Goal: Task Accomplishment & Management: Use online tool/utility

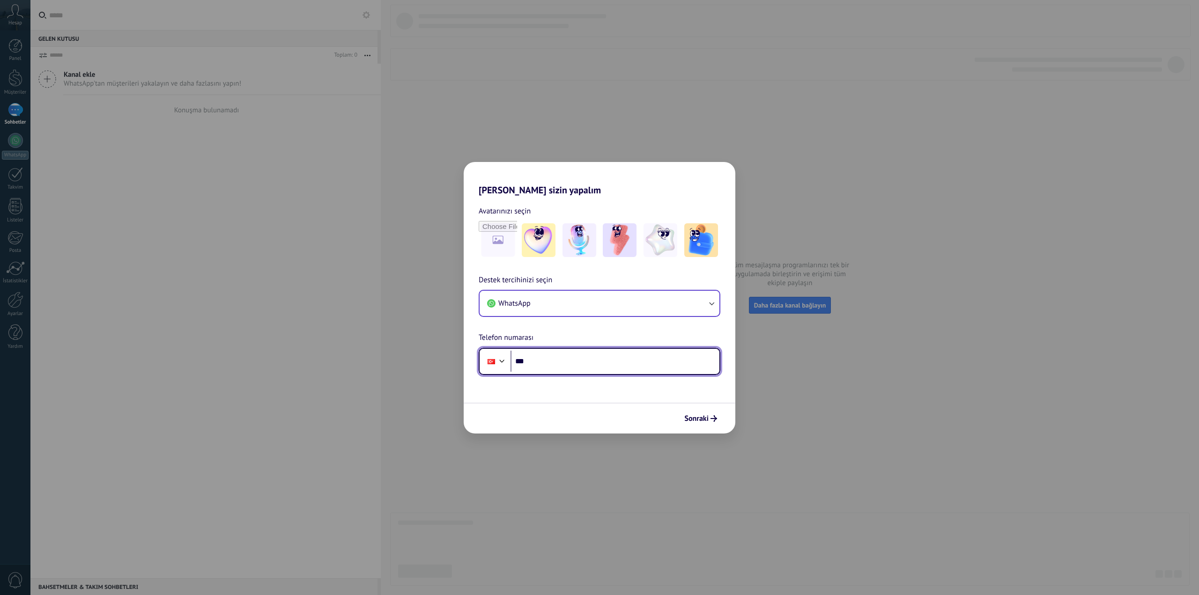
click at [569, 355] on input "***" at bounding box center [615, 362] width 209 height 22
drag, startPoint x: 498, startPoint y: 187, endPoint x: 585, endPoint y: 188, distance: 86.7
click at [577, 189] on h2 "[PERSON_NAME] sizin yapalım" at bounding box center [600, 179] width 272 height 34
click at [595, 191] on h2 "[PERSON_NAME] sizin yapalım" at bounding box center [600, 179] width 272 height 34
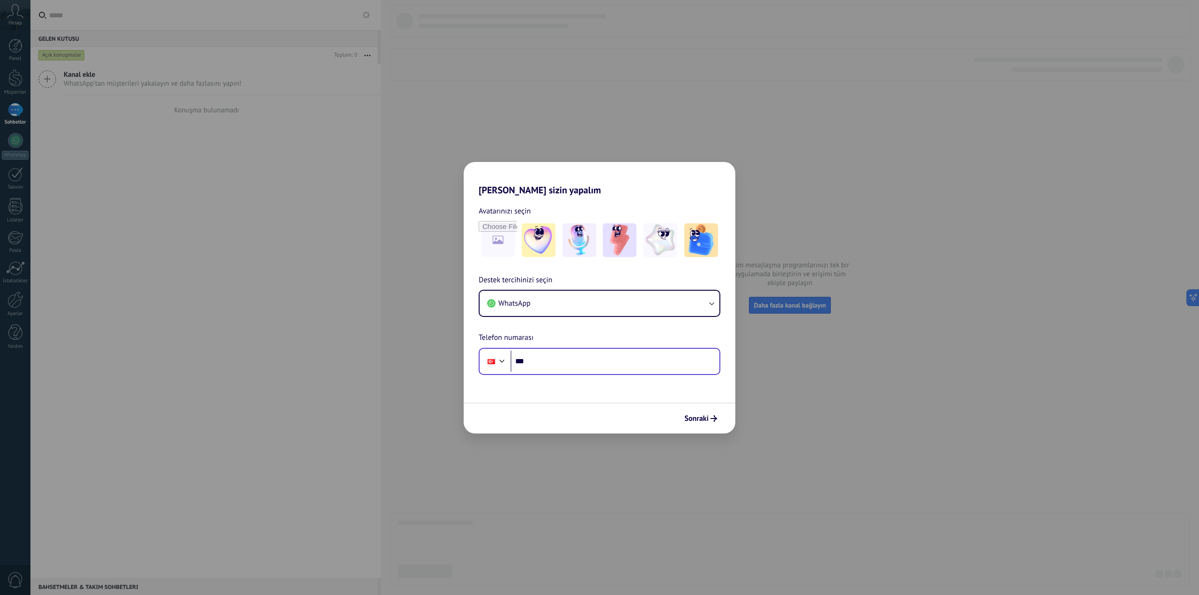
drag, startPoint x: 570, startPoint y: 375, endPoint x: 590, endPoint y: 358, distance: 25.6
click at [570, 373] on div "Phone ***" at bounding box center [600, 361] width 242 height 27
drag, startPoint x: 590, startPoint y: 358, endPoint x: 726, endPoint y: 348, distance: 135.8
click at [592, 358] on input "***" at bounding box center [615, 362] width 209 height 22
type input "**********"
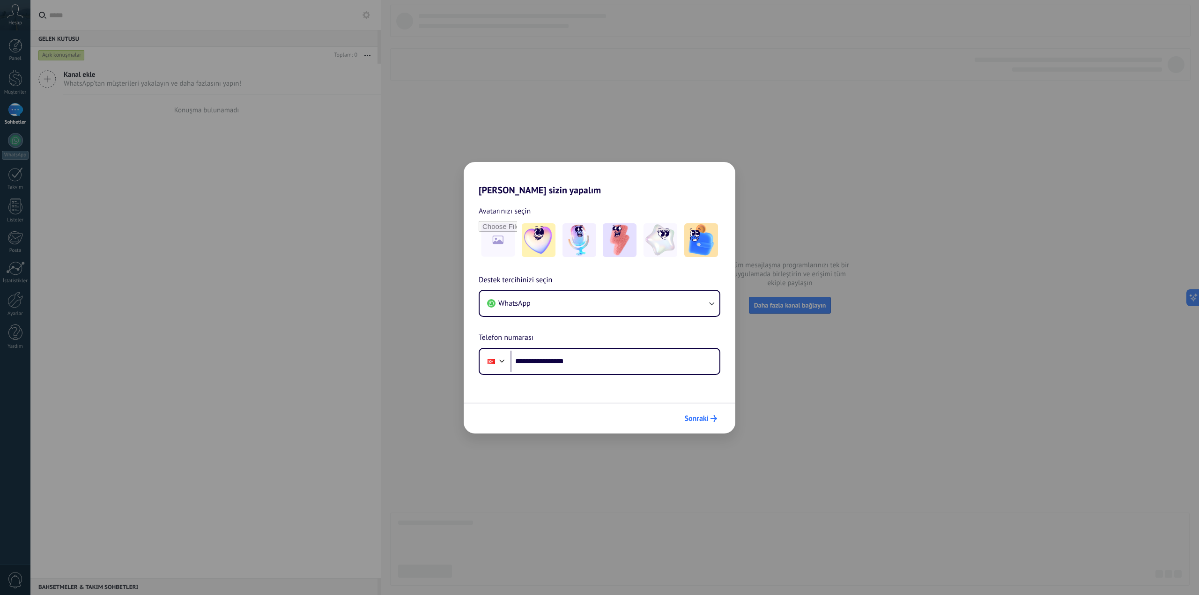
click at [716, 422] on button "Sonraki" at bounding box center [700, 419] width 41 height 16
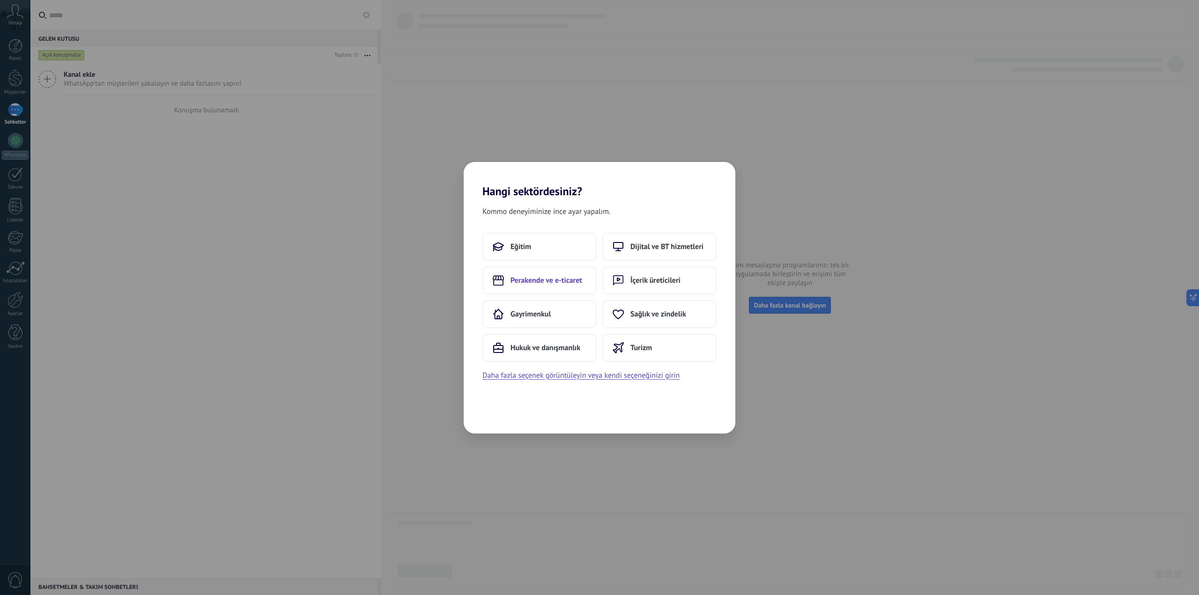
click at [561, 284] on span "Perakende ve e-ticaret" at bounding box center [547, 280] width 72 height 9
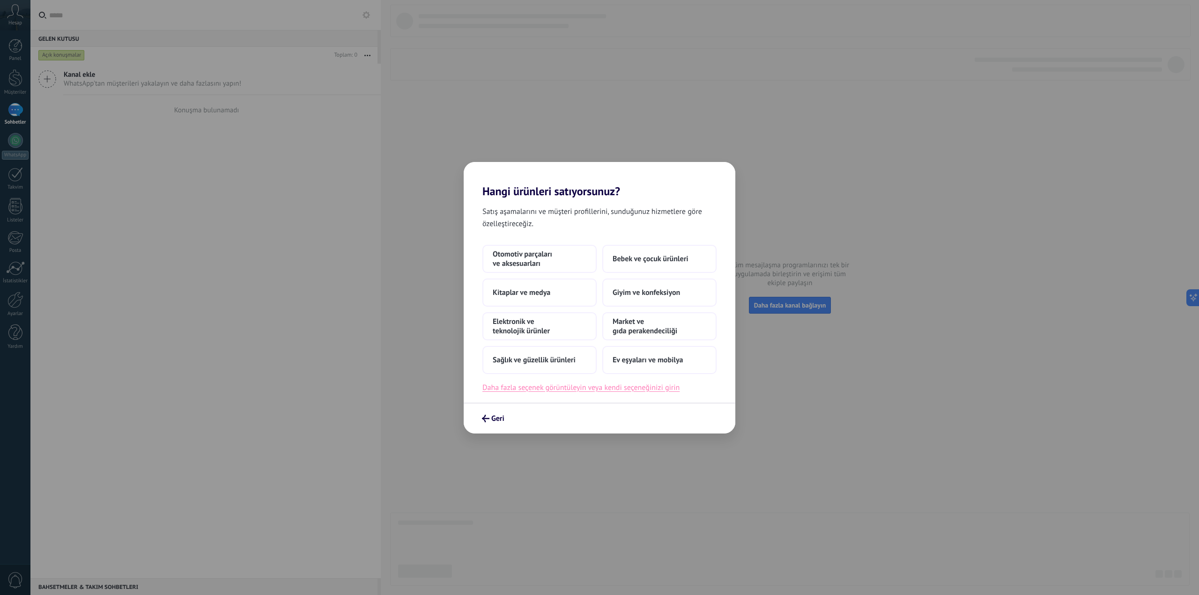
click at [629, 385] on button "Daha fazla seçenek görüntüleyin veya kendi seçeneğinizi girin" at bounding box center [580, 388] width 197 height 12
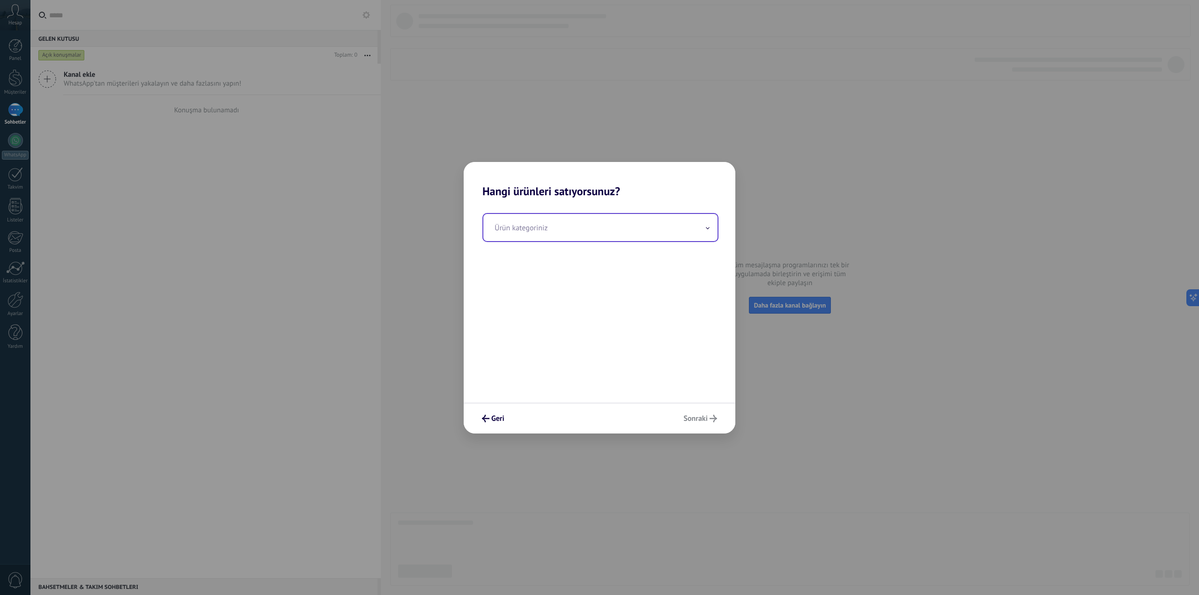
click at [574, 231] on input "text" at bounding box center [600, 227] width 234 height 27
type input "*"
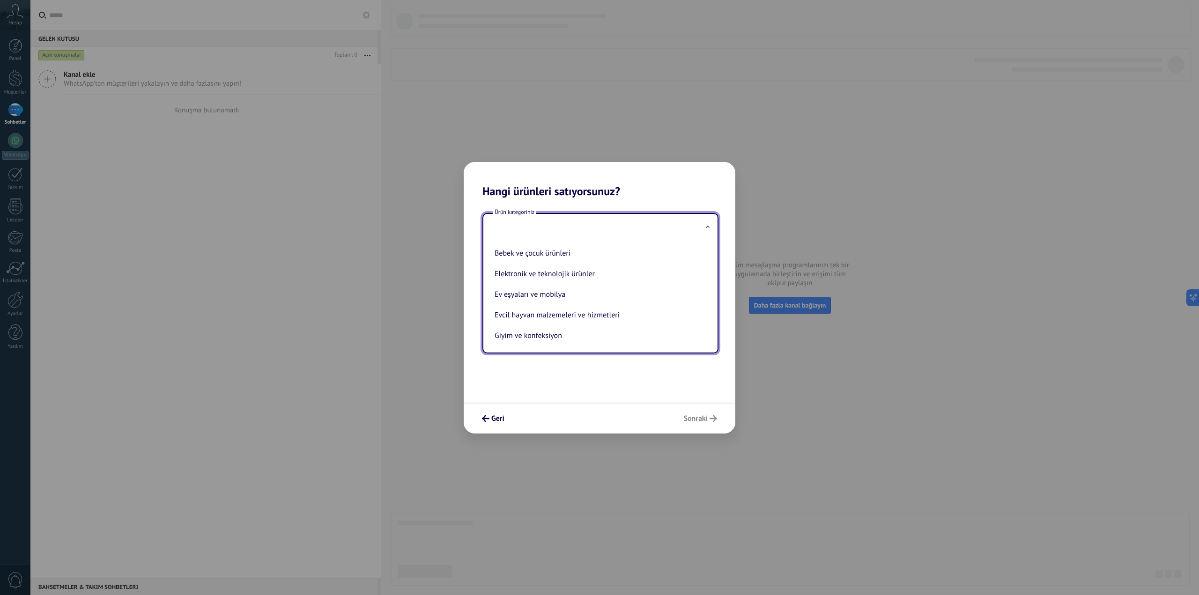
drag, startPoint x: 710, startPoint y: 273, endPoint x: 711, endPoint y: 277, distance: 4.9
click at [711, 277] on div "Bebek ve çocuk ürünleri Elektronik ve teknolojik ürünler Ev eşyaları ve mobilya…" at bounding box center [600, 296] width 234 height 111
drag, startPoint x: 712, startPoint y: 264, endPoint x: 711, endPoint y: 276, distance: 12.3
click at [711, 276] on div "Bebek ve çocuk ürünleri Elektronik ve teknolojik ürünler Ev eşyaları ve mobilya…" at bounding box center [600, 296] width 234 height 111
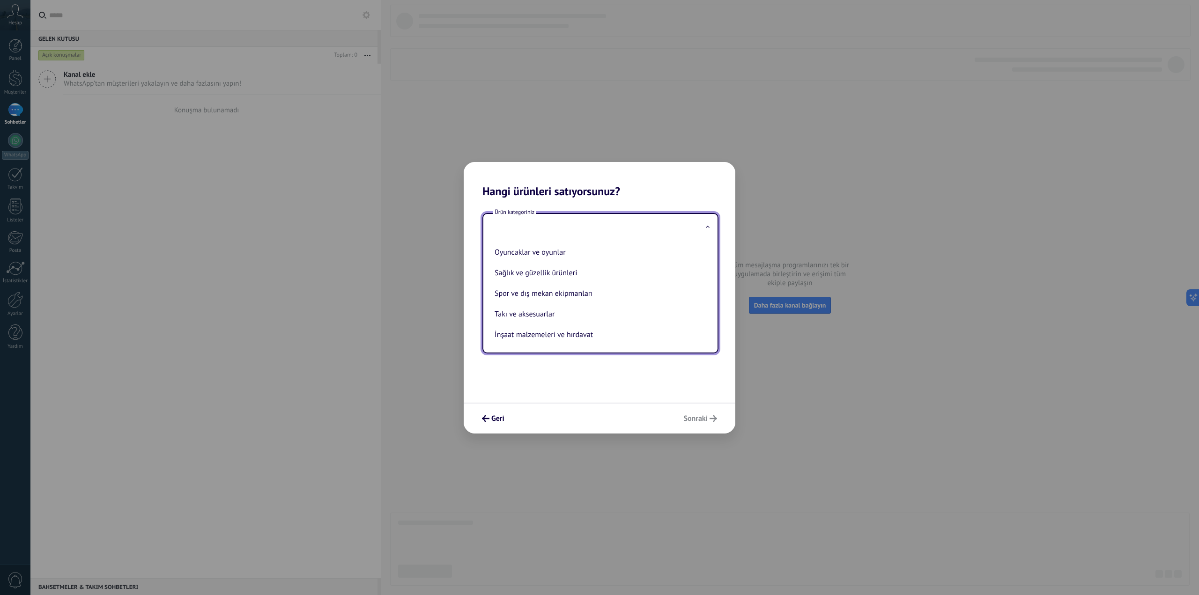
click at [674, 351] on ul "Bebek ve çocuk ürünleri Elektronik ve teknolojik ürünler Ev eşyaları ve mobilya…" at bounding box center [596, 296] width 227 height 111
click at [674, 350] on ul "Bebek ve çocuk ürünleri Elektronik ve teknolojik ürünler Ev eşyaları ve mobilya…" at bounding box center [596, 296] width 227 height 111
click at [671, 331] on li "İnşaat malzemeleri ve hırdavat" at bounding box center [598, 335] width 215 height 21
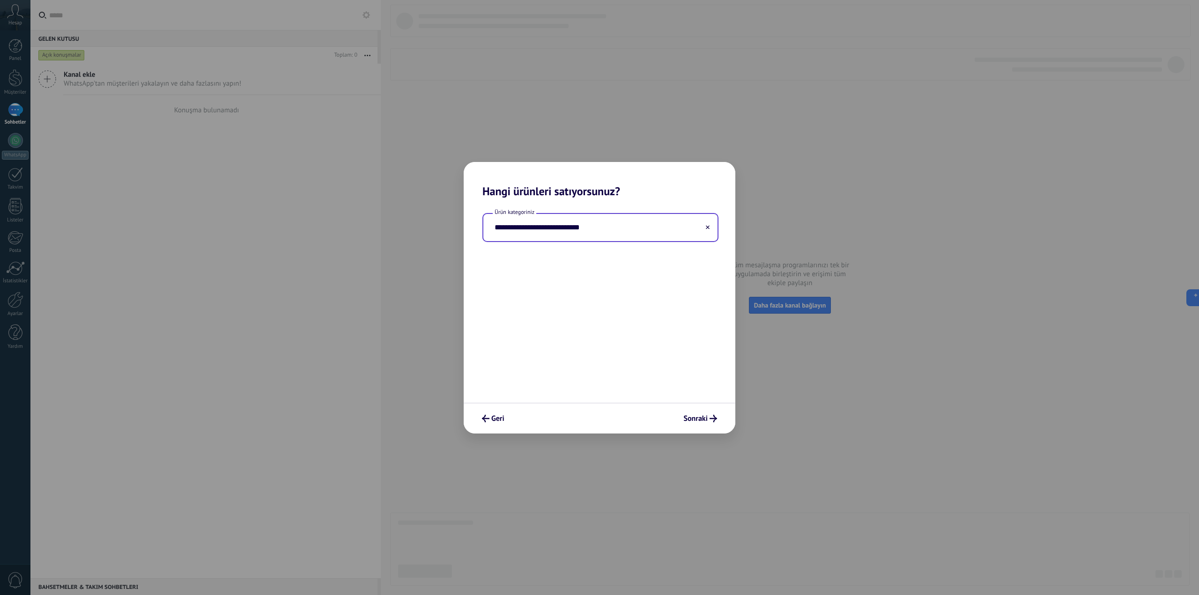
click at [664, 230] on input "**********" at bounding box center [600, 227] width 234 height 27
type input "**********"
type input "***"
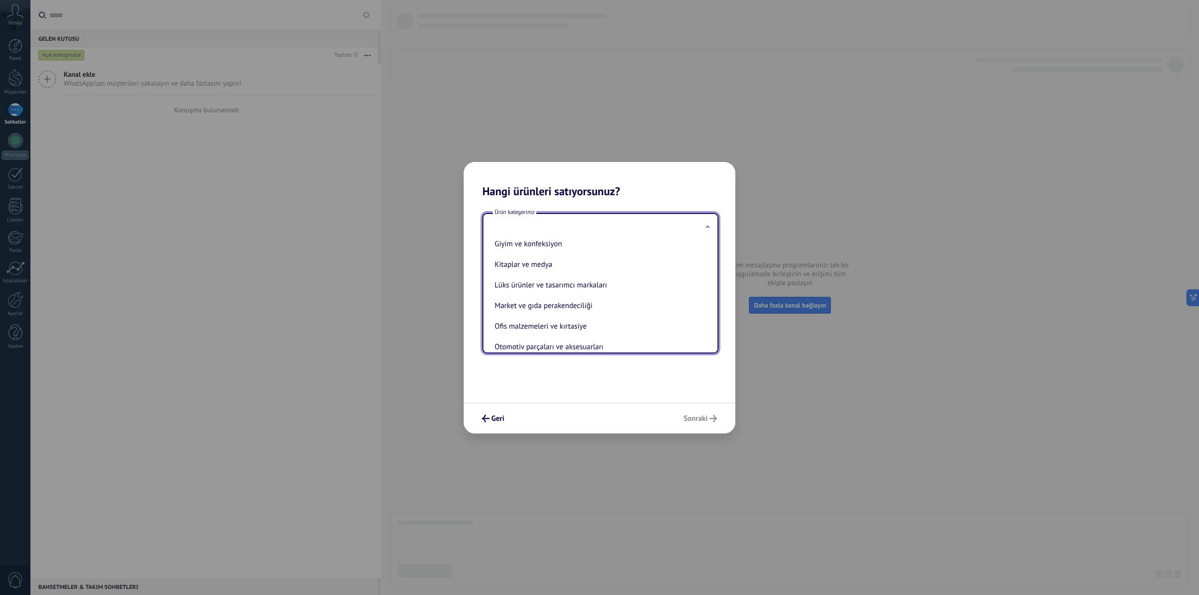
scroll to position [65, 0]
drag, startPoint x: 713, startPoint y: 274, endPoint x: 709, endPoint y: 256, distance: 19.3
click at [709, 256] on div "Bebek ve çocuk ürünleri Elektronik ve teknolojik ürünler Ev eşyaları ve mobilya…" at bounding box center [600, 296] width 234 height 111
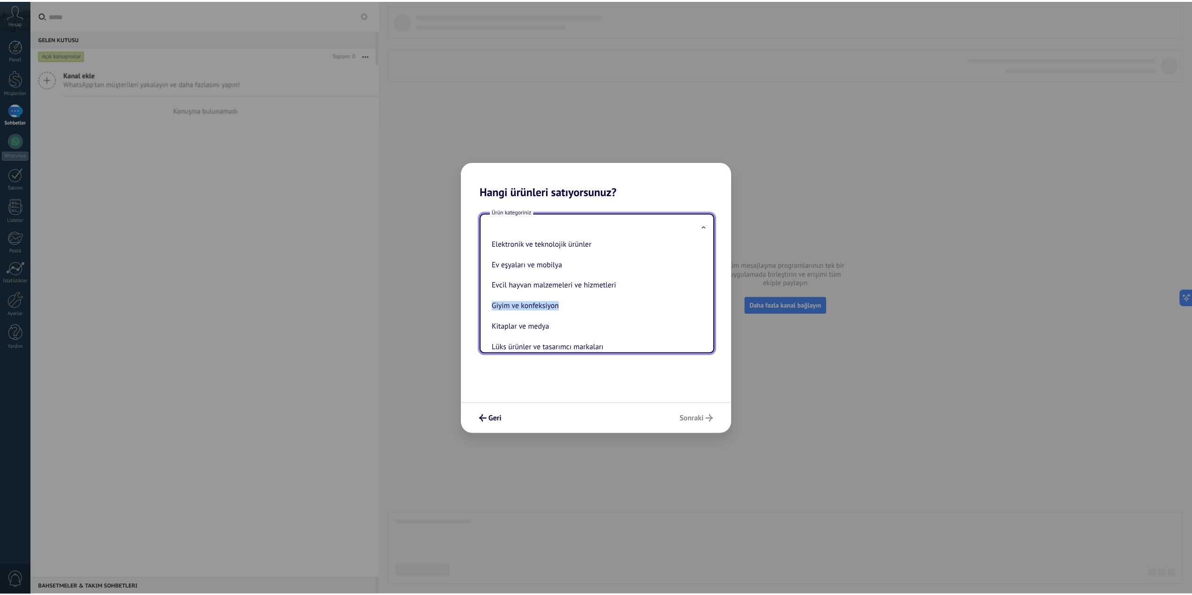
scroll to position [26, 0]
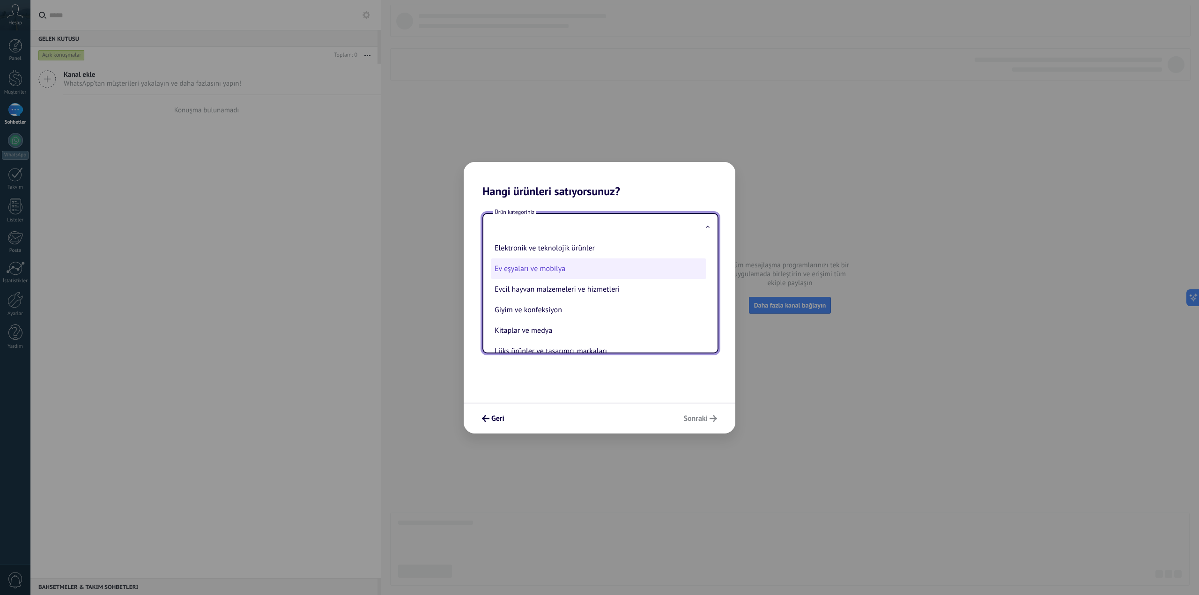
click at [580, 268] on li "Ev eşyaları ve mobilya" at bounding box center [598, 269] width 215 height 21
type input "**********"
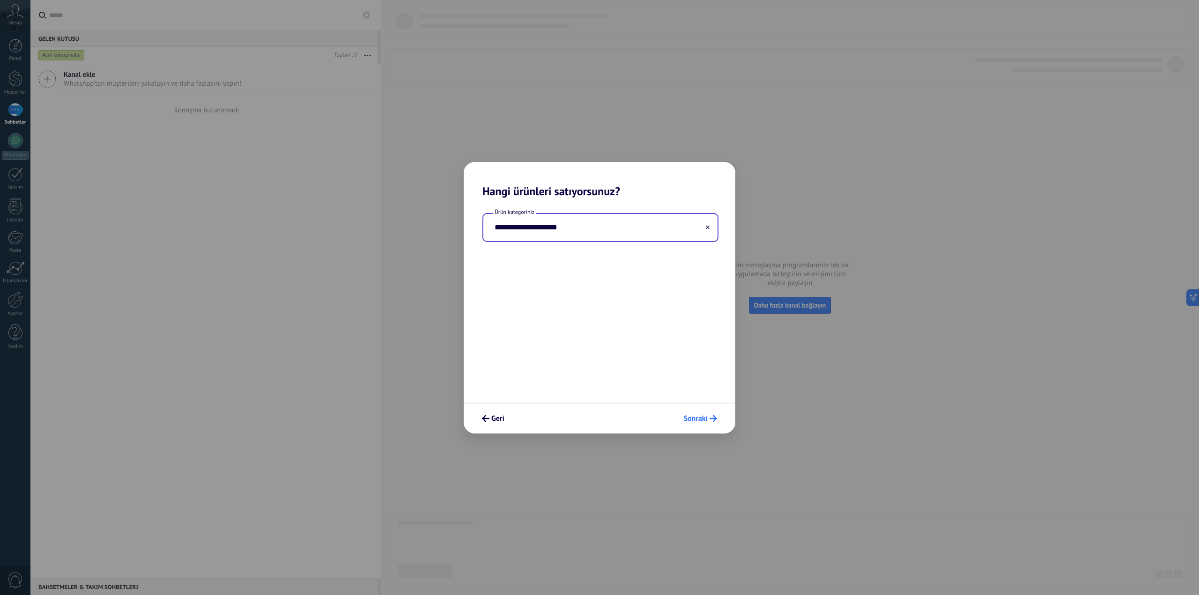
click at [711, 415] on icon "submit" at bounding box center [713, 418] width 7 height 7
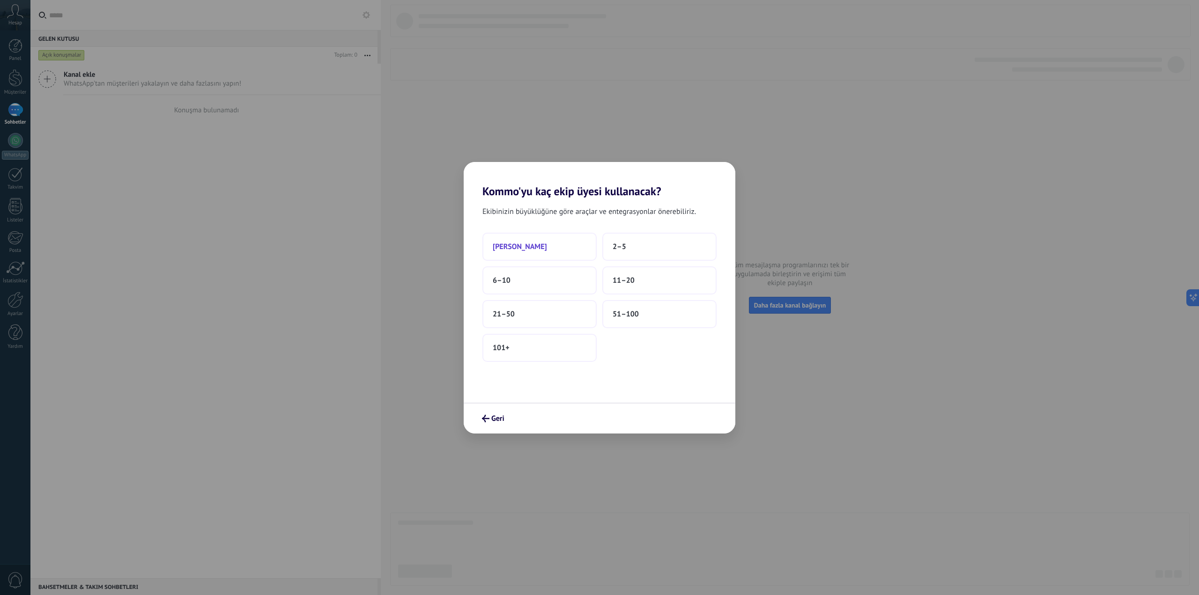
drag, startPoint x: 558, startPoint y: 249, endPoint x: 554, endPoint y: 245, distance: 5.7
click at [554, 245] on button "[PERSON_NAME]" at bounding box center [539, 247] width 114 height 28
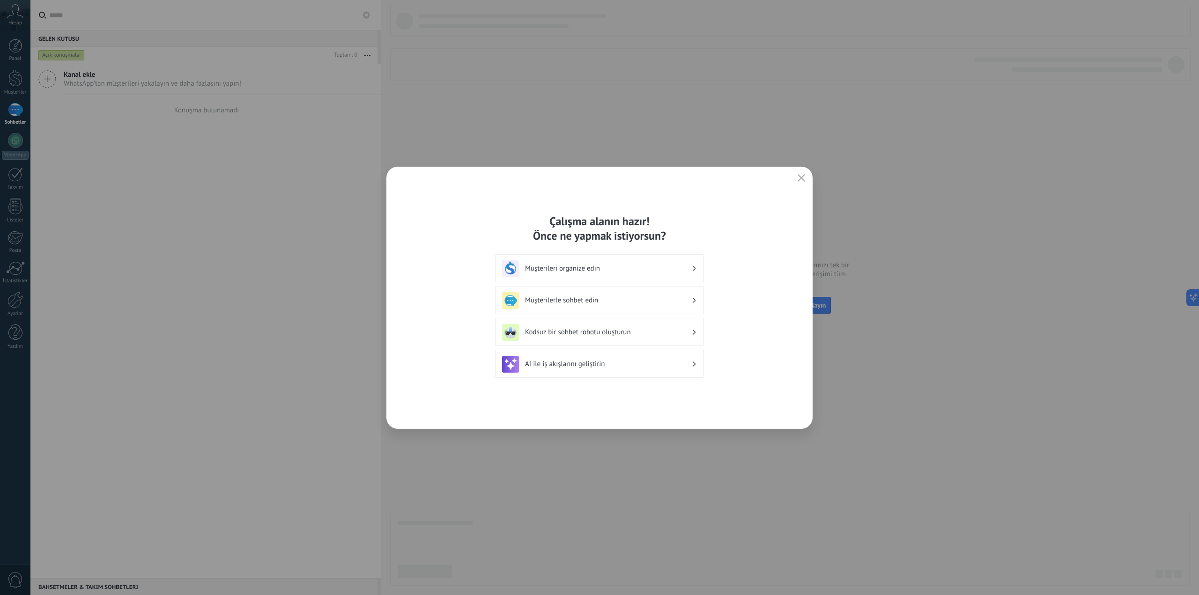
click at [577, 369] on div "AI ile iş akışlarını geliştirin" at bounding box center [599, 364] width 195 height 17
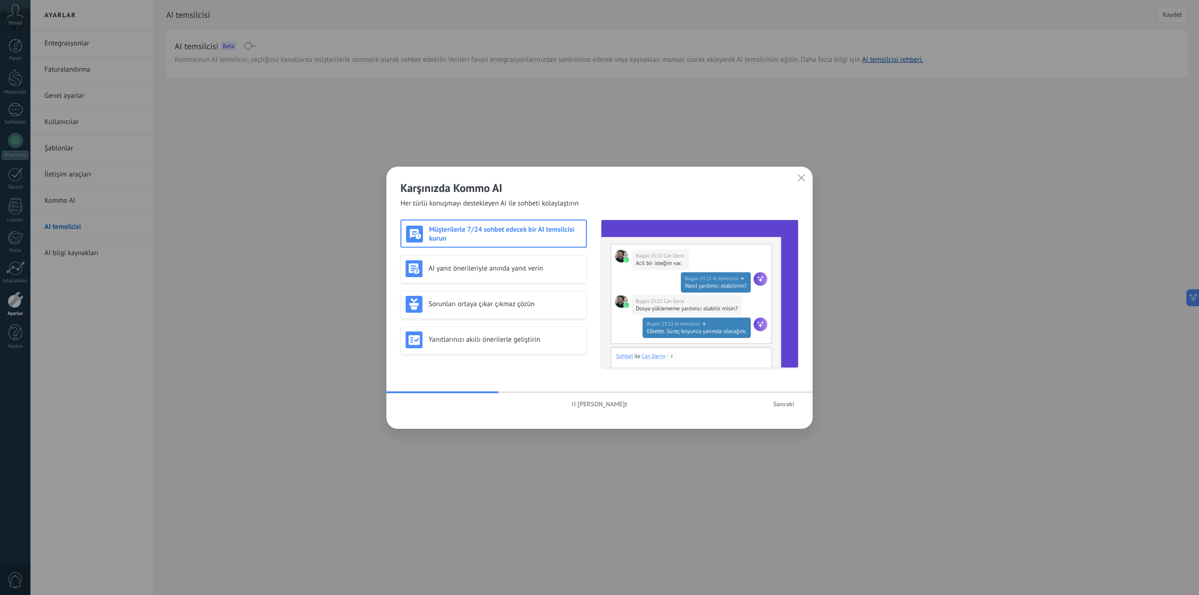
click at [769, 410] on button "Sonraki" at bounding box center [784, 404] width 30 height 14
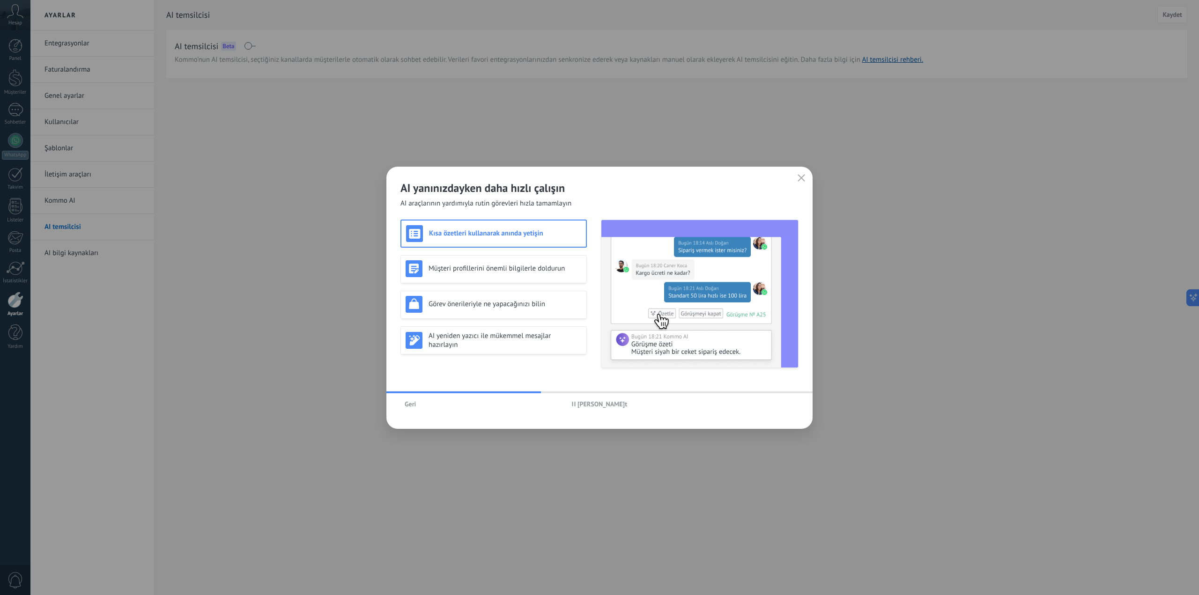
click at [585, 404] on span "[PERSON_NAME]t" at bounding box center [603, 404] width 50 height 7
click at [487, 348] on h3 "AI yeniden yazıcı ile mükemmel mesajlar hazırlayın" at bounding box center [505, 341] width 153 height 18
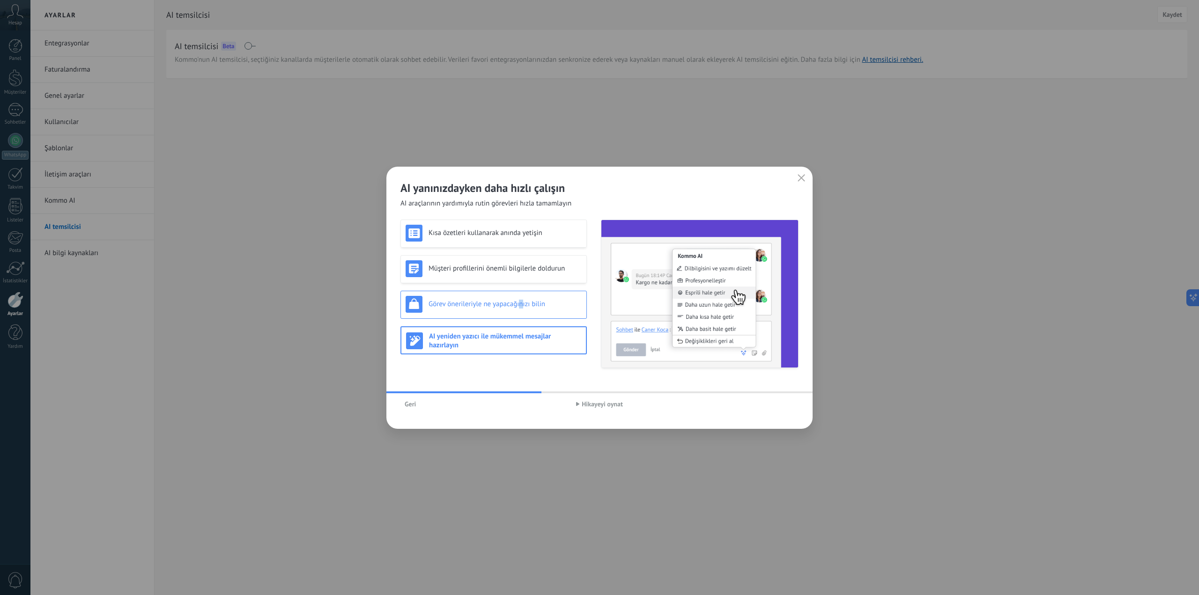
drag, startPoint x: 522, startPoint y: 307, endPoint x: 519, endPoint y: 313, distance: 7.1
click at [520, 307] on h3 "Görev önerileriyle ne yapacağınızı bilin" at bounding box center [505, 304] width 153 height 9
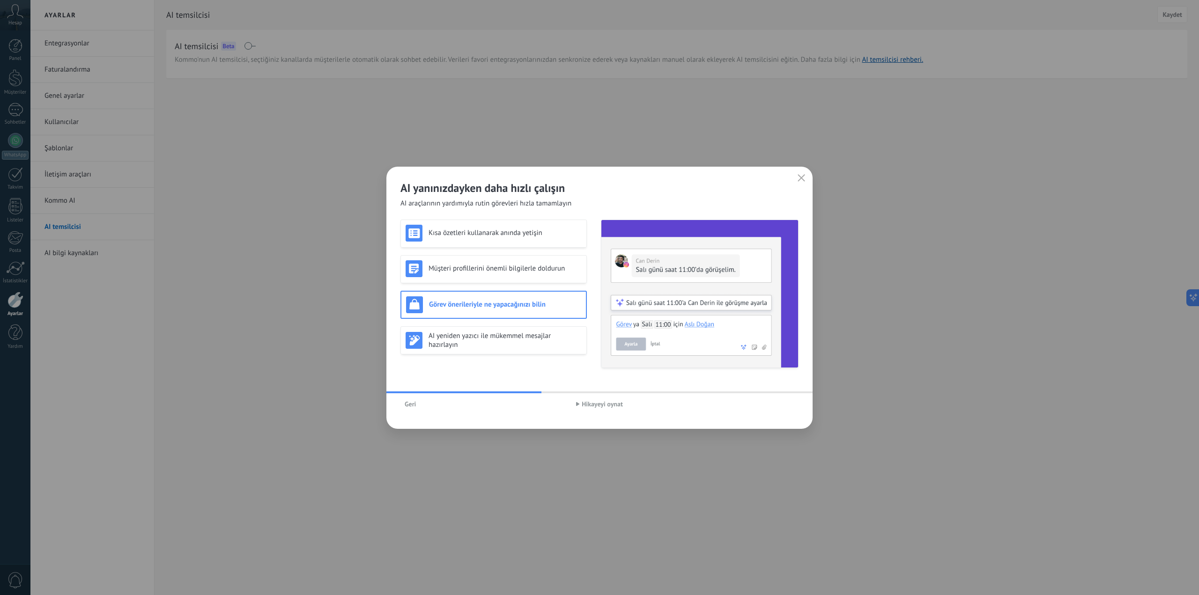
click at [515, 324] on div "Kısa özetleri kullanarak anında yetişin Müşteri profillerini önemli bilgilerle …" at bounding box center [493, 294] width 186 height 148
click at [503, 333] on h3 "AI yeniden yazıcı ile mükemmel mesajlar hazırlayın" at bounding box center [505, 341] width 153 height 18
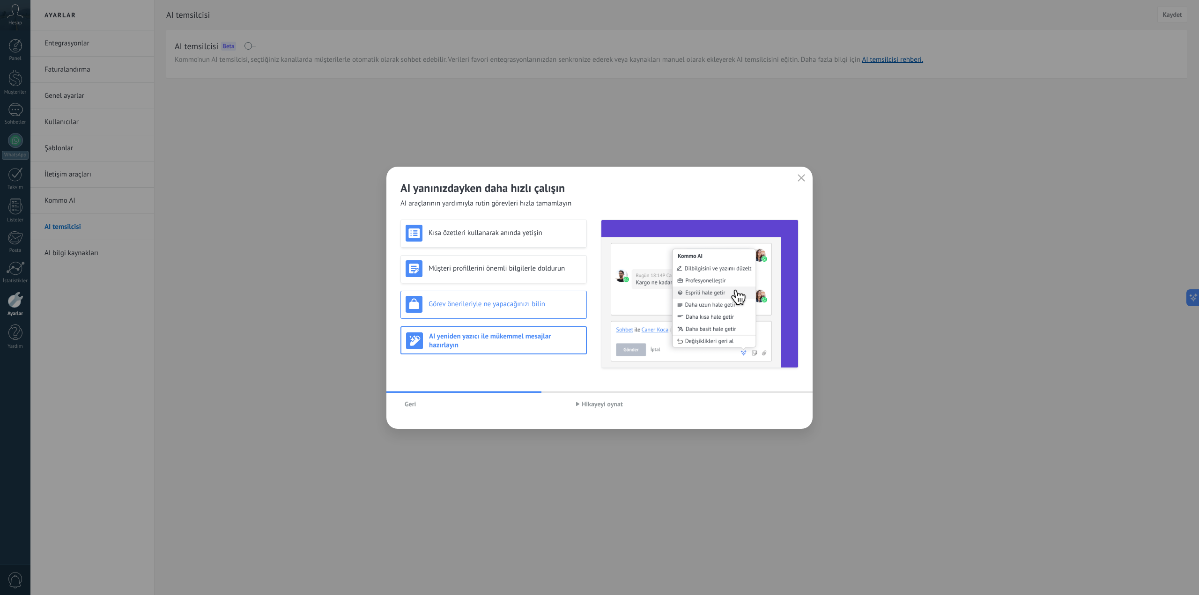
click at [502, 300] on h3 "Görev önerileriyle ne yapacağınızı bilin" at bounding box center [505, 304] width 153 height 9
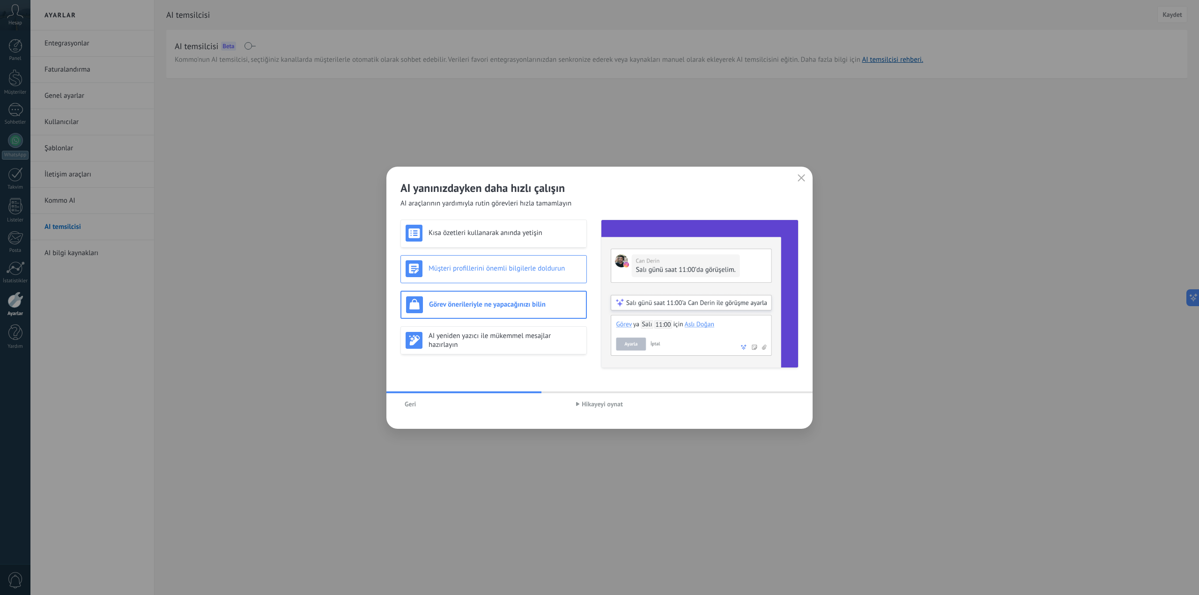
click at [497, 273] on div "Müşteri profillerini önemli bilgilerle doldurun" at bounding box center [494, 268] width 176 height 17
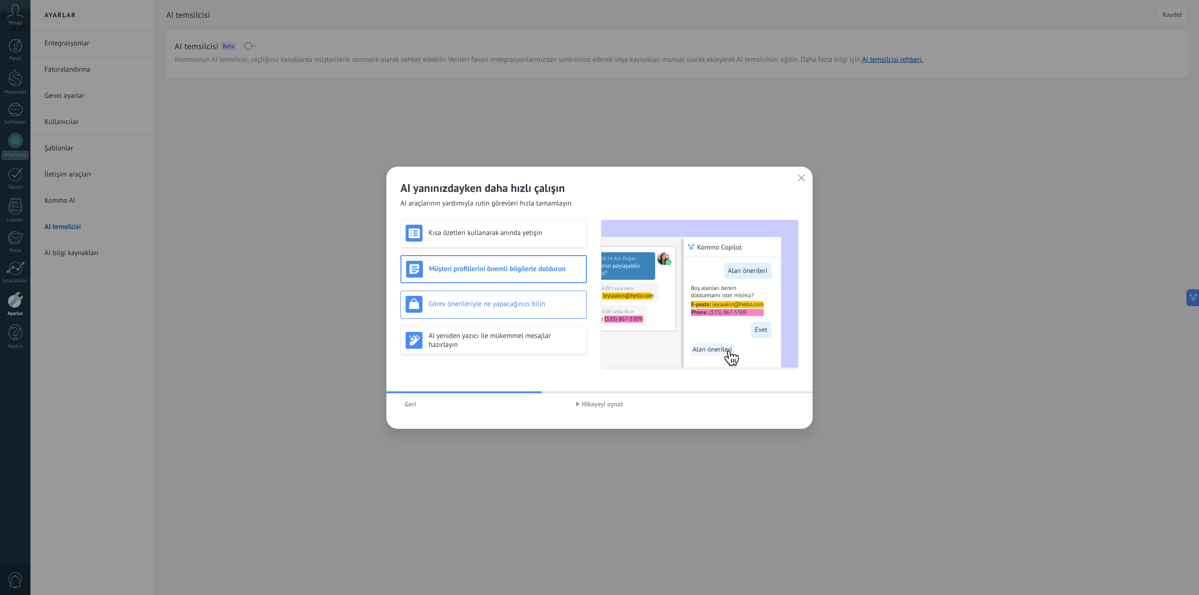
click at [487, 296] on div "Görev önerileriyle ne yapacağınızı bilin" at bounding box center [494, 304] width 176 height 17
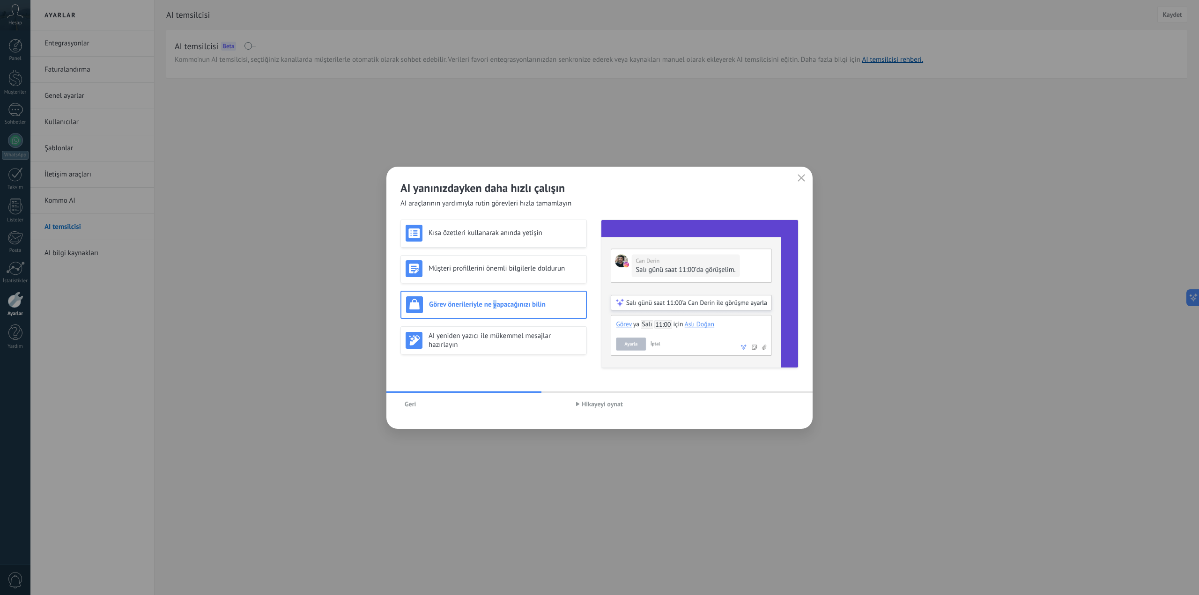
click at [496, 307] on h3 "Görev önerileriyle ne yapacağınızı bilin" at bounding box center [505, 304] width 152 height 9
click at [498, 316] on div "Görev önerileriyle ne yapacağınızı bilin" at bounding box center [493, 305] width 186 height 28
click at [523, 357] on div "Kısa özetleri kullanarak anında yetişin Müşteri profillerini önemli bilgilerle …" at bounding box center [493, 294] width 186 height 148
drag, startPoint x: 526, startPoint y: 348, endPoint x: 535, endPoint y: 351, distance: 9.8
click at [525, 348] on h3 "AI yeniden yazıcı ile mükemmel mesajlar hazırlayın" at bounding box center [505, 341] width 153 height 18
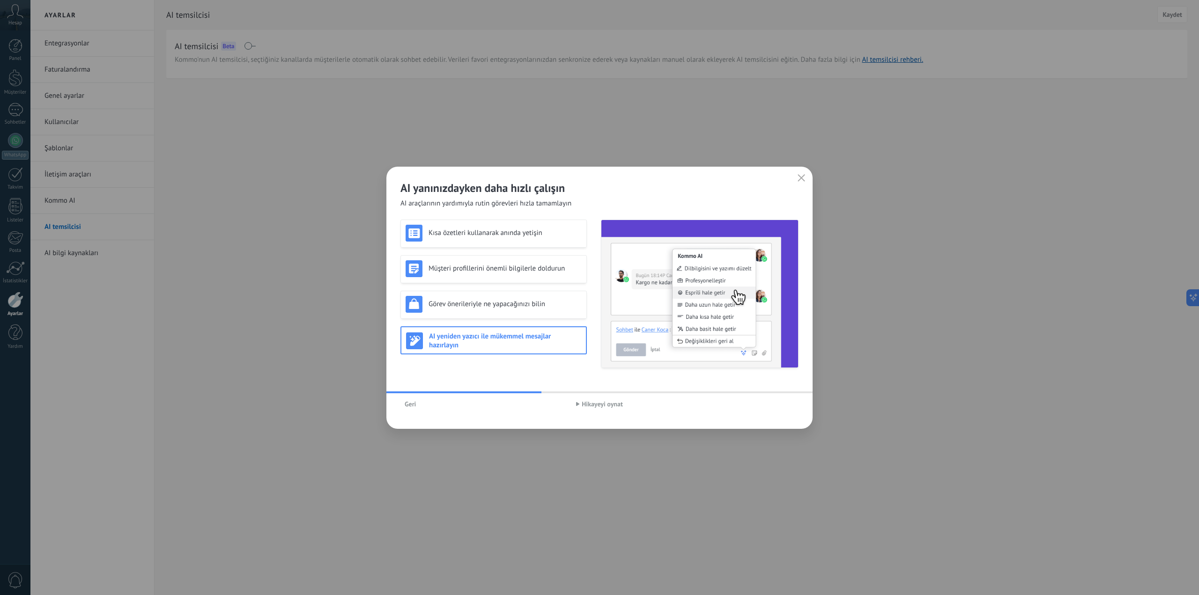
click at [624, 405] on button "Hikayeyi oynat" at bounding box center [599, 404] width 55 height 14
click at [533, 337] on h3 "AI yeniden yazıcı ile mükemmel mesajlar hazırlayın" at bounding box center [505, 341] width 152 height 18
click at [660, 337] on img at bounding box center [699, 294] width 197 height 148
drag, startPoint x: 401, startPoint y: 197, endPoint x: 536, endPoint y: 197, distance: 134.9
click at [537, 195] on div "AI yanınızdayken daha hızlı çalışın AI araçlarının yardımıyla rutin görevleri h…" at bounding box center [599, 188] width 426 height 42
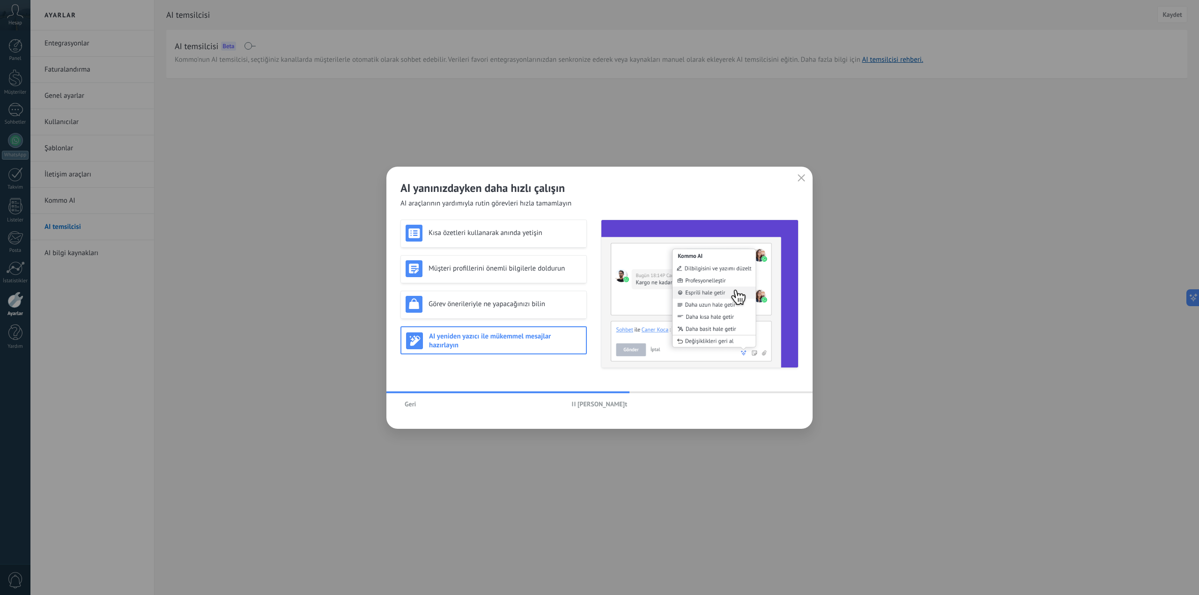
click at [527, 206] on span "AI araçlarının yardımıyla rutin görevleri hızla tamamlayın" at bounding box center [485, 203] width 171 height 9
drag, startPoint x: 529, startPoint y: 207, endPoint x: 635, endPoint y: 299, distance: 140.1
click at [533, 212] on div "AI yanınızdayken daha hızlı çalışın AI araçlarının yardımıyla rutin görevleri h…" at bounding box center [599, 298] width 426 height 262
click at [518, 307] on h3 "Görev önerileriyle ne yapacağınızı bilin" at bounding box center [505, 304] width 153 height 9
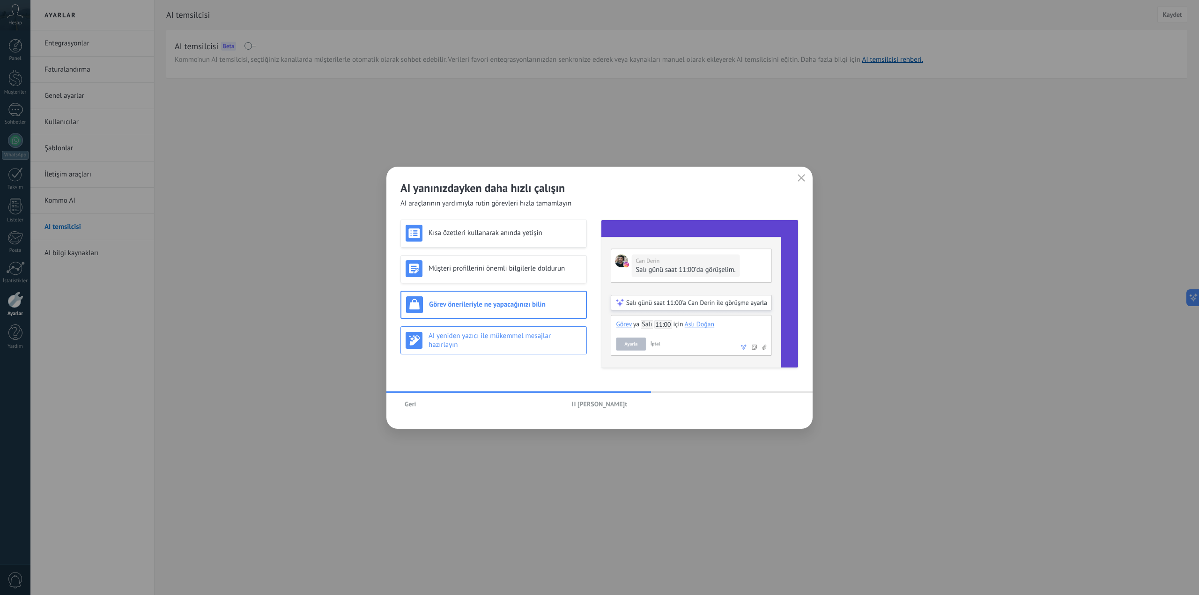
drag, startPoint x: 499, startPoint y: 339, endPoint x: 547, endPoint y: 336, distance: 47.4
click at [502, 338] on h3 "AI yeniden yazıcı ile mükemmel mesajlar hazırlayın" at bounding box center [505, 341] width 153 height 18
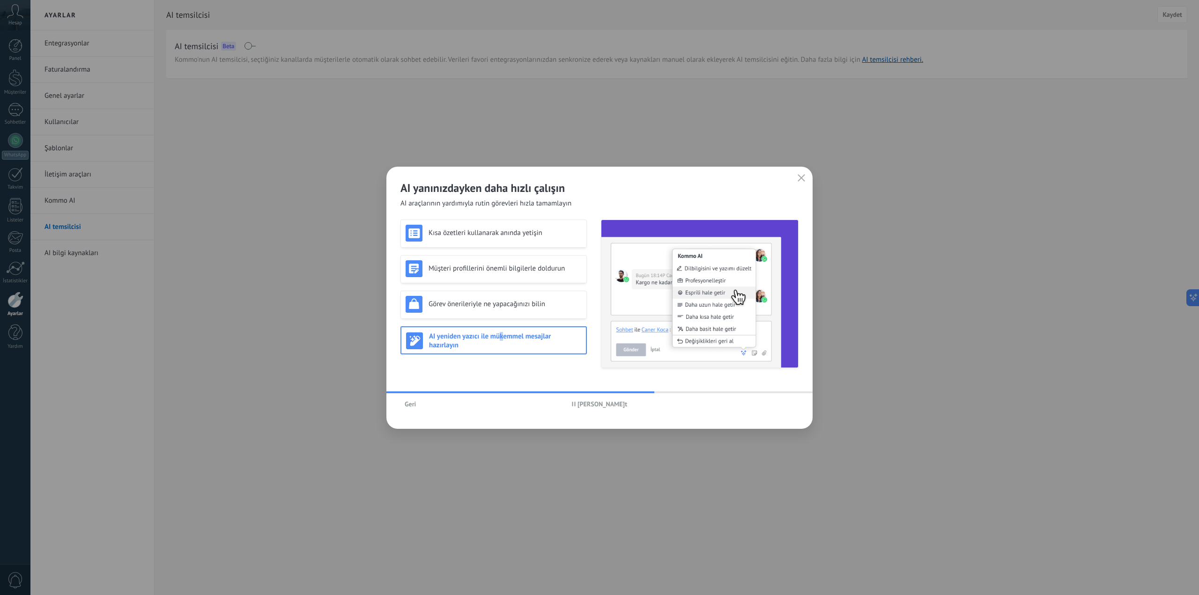
click at [670, 333] on img at bounding box center [699, 294] width 197 height 148
drag, startPoint x: 670, startPoint y: 333, endPoint x: 697, endPoint y: 383, distance: 56.8
click at [678, 344] on img at bounding box center [699, 294] width 197 height 148
click at [705, 384] on div "AI yanınızdayken daha hızlı çalışın AI araçlarının yardımıyla rutin görevleri h…" at bounding box center [599, 298] width 426 height 262
click at [792, 401] on div "[PERSON_NAME] duraklat" at bounding box center [599, 404] width 426 height 22
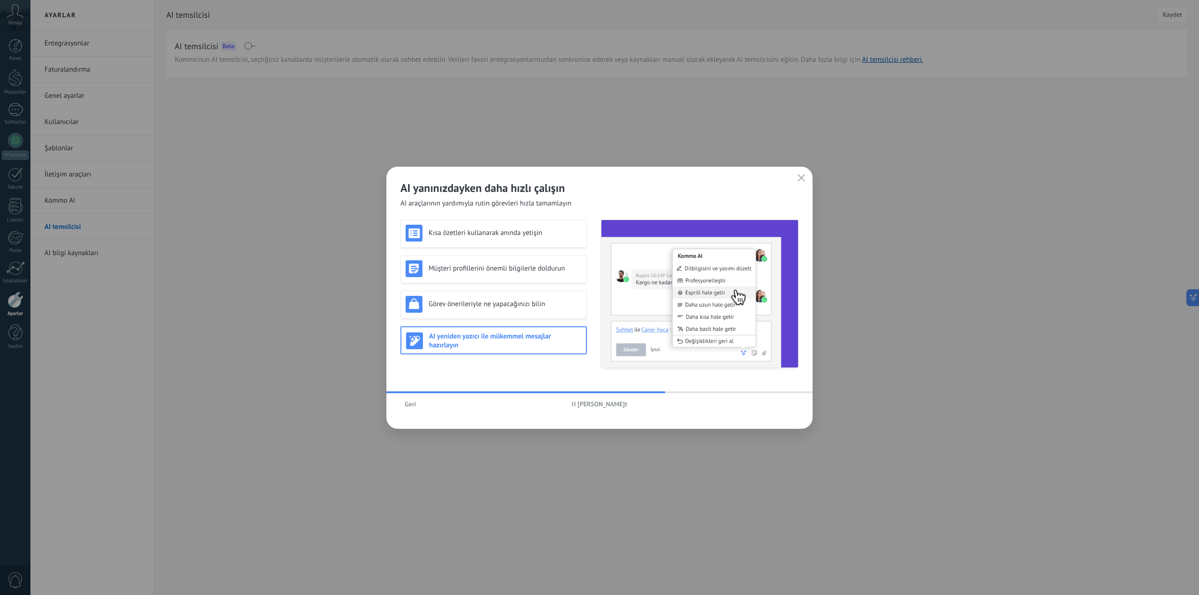
click at [792, 403] on div "[PERSON_NAME] duraklat" at bounding box center [599, 404] width 426 height 22
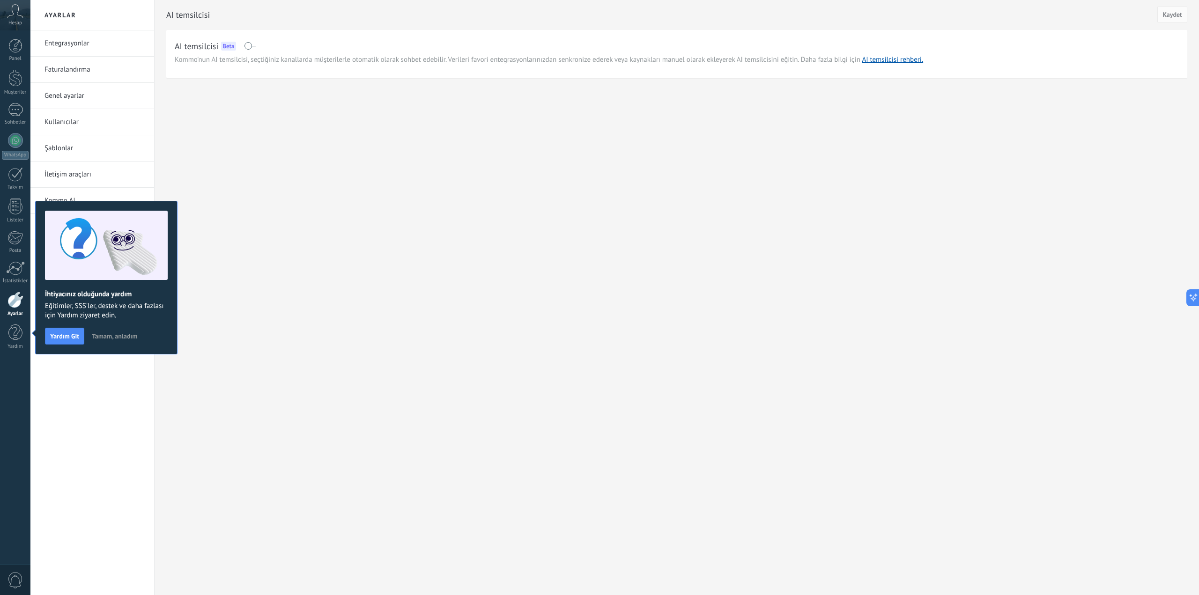
drag, startPoint x: 837, startPoint y: 58, endPoint x: 606, endPoint y: 59, distance: 231.4
click at [837, 58] on span "Kommo'nun AI temsilcisi, seçtiğiniz kanallarda müşterilerle otomatik olarak soh…" at bounding box center [549, 59] width 748 height 9
click at [250, 44] on span at bounding box center [250, 45] width 12 height 7
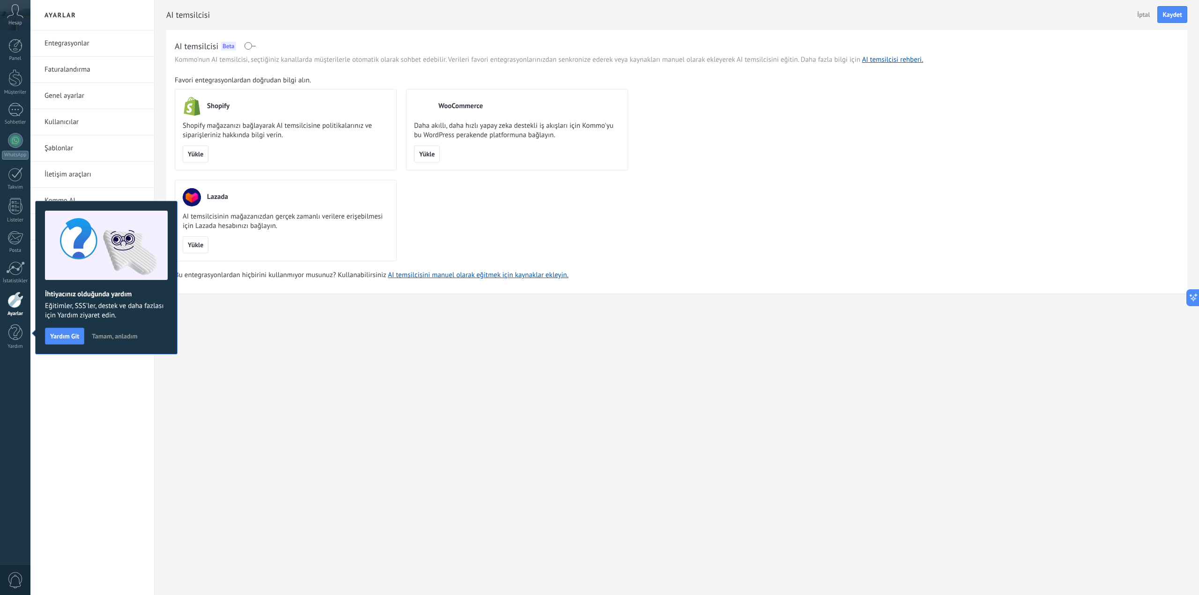
click at [307, 347] on div "Ayarlar Entegrasyonlar Faturalandırma Genel ayarlar Kullanıcılar Şablonlar İlet…" at bounding box center [614, 297] width 1169 height 595
click at [20, 311] on div "Ayarlar" at bounding box center [15, 314] width 27 height 6
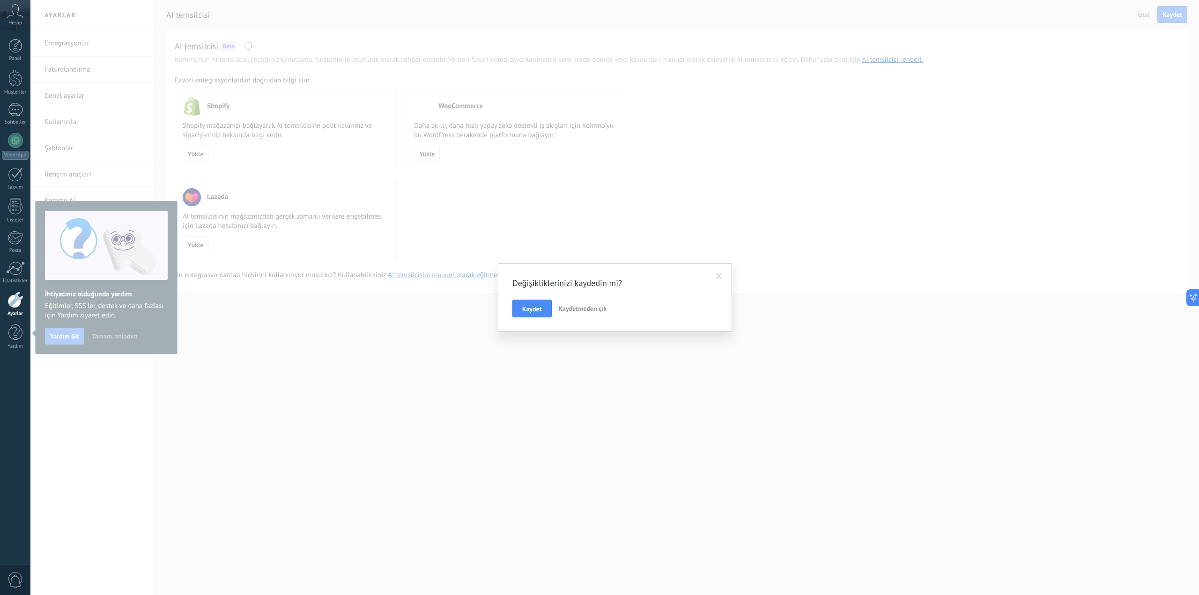
click at [18, 309] on link "Ayarlar" at bounding box center [15, 304] width 30 height 25
click at [714, 274] on span at bounding box center [718, 276] width 15 height 16
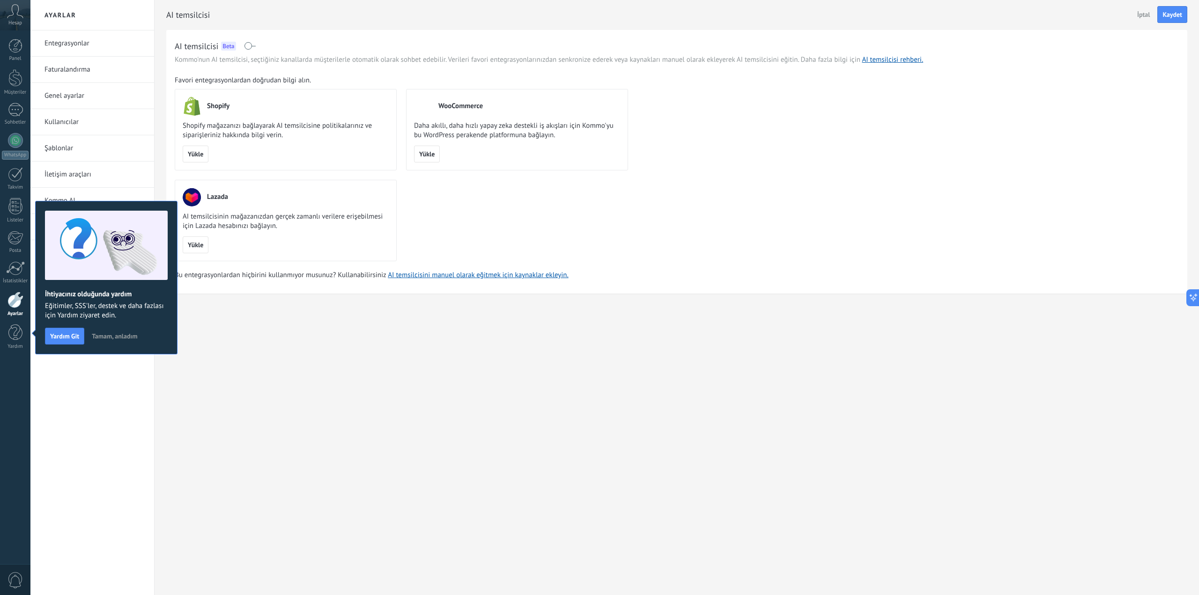
click at [126, 334] on span "Tamam, anladım" at bounding box center [114, 336] width 45 height 7
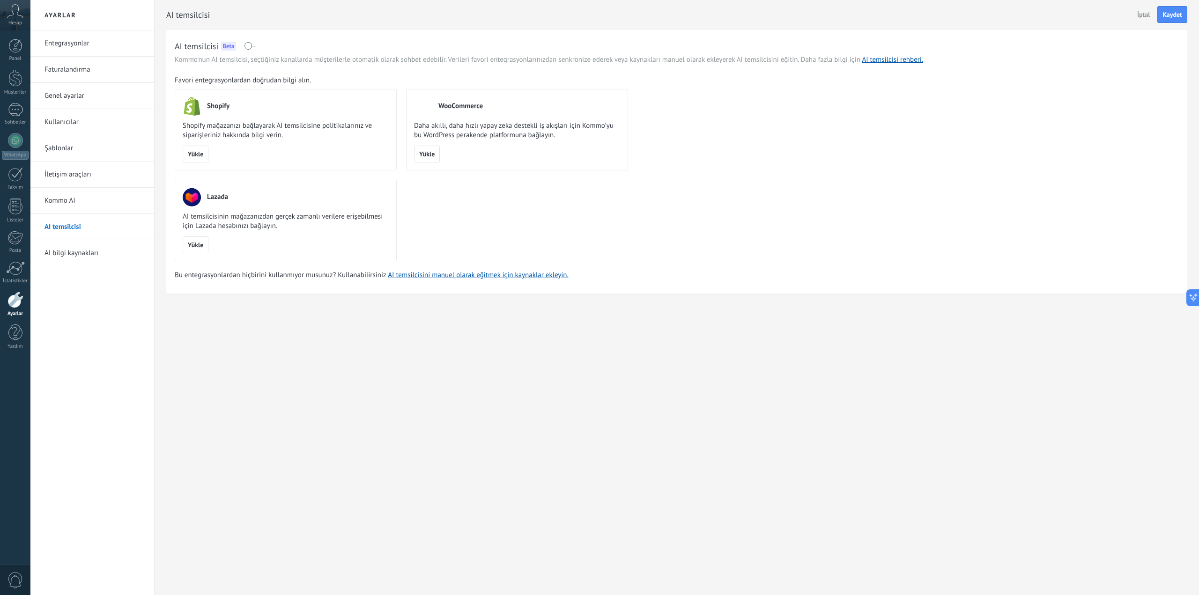
click at [67, 42] on link "Entegrasyonlar" at bounding box center [94, 43] width 100 height 26
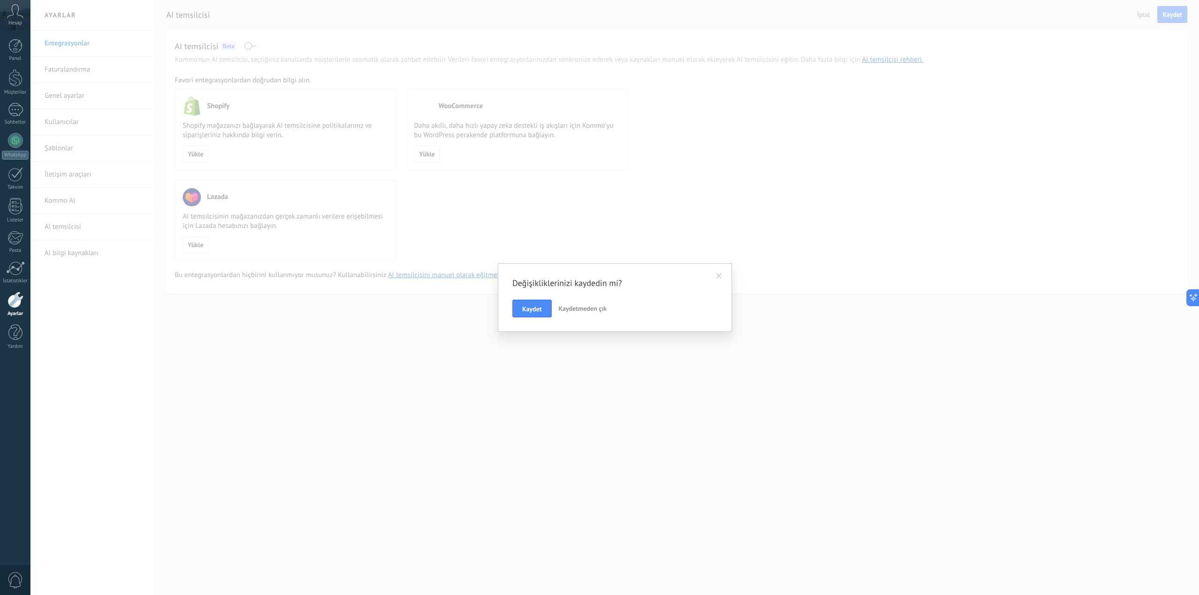
drag, startPoint x: 592, startPoint y: 309, endPoint x: 509, endPoint y: 284, distance: 87.0
click at [592, 309] on span "Kaydetmeden çık" at bounding box center [583, 308] width 48 height 8
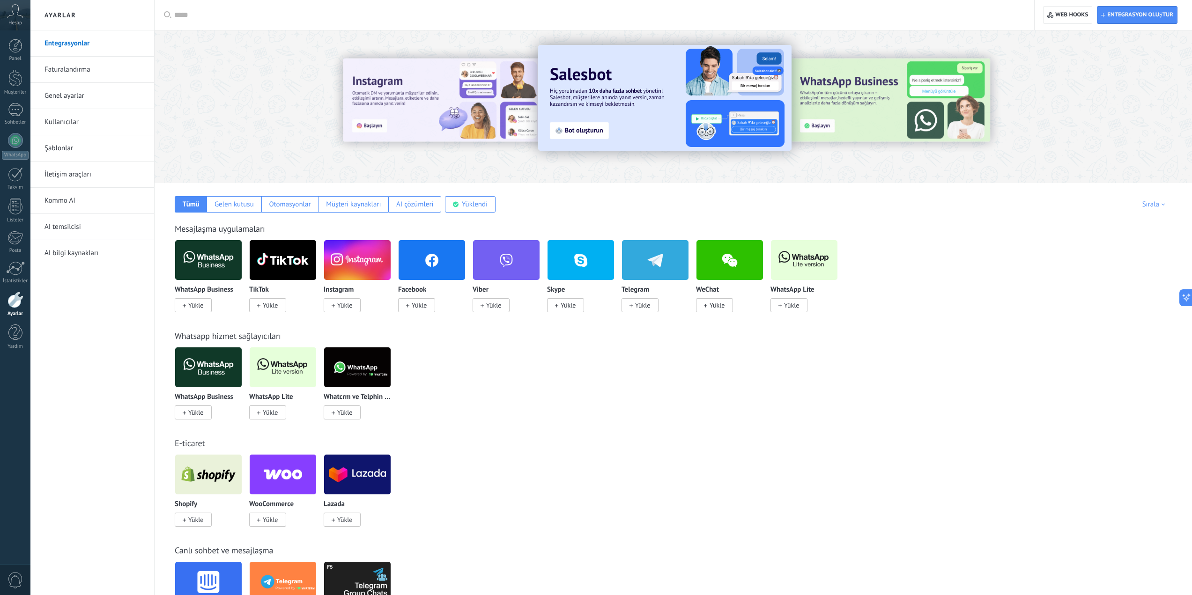
click at [204, 309] on span "Yükle" at bounding box center [193, 305] width 37 height 14
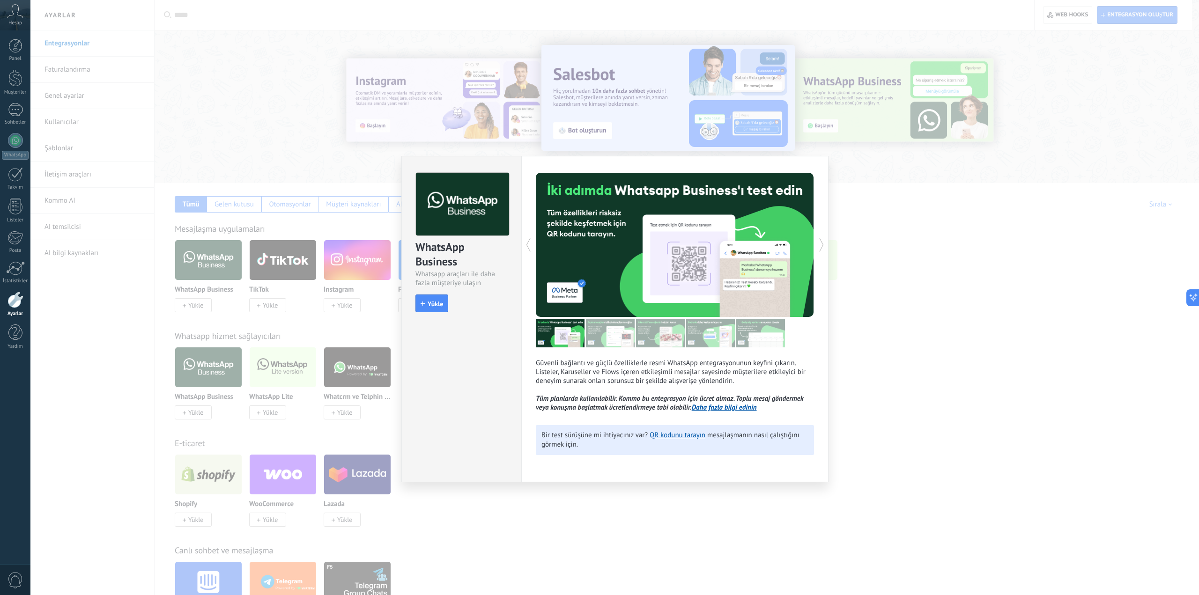
click at [430, 318] on div "WhatsApp Business Whatsapp araçları ile daha fazla müşteriye ulaşın install Yük…" at bounding box center [461, 237] width 119 height 163
click at [423, 303] on icon "button" at bounding box center [423, 304] width 4 height 4
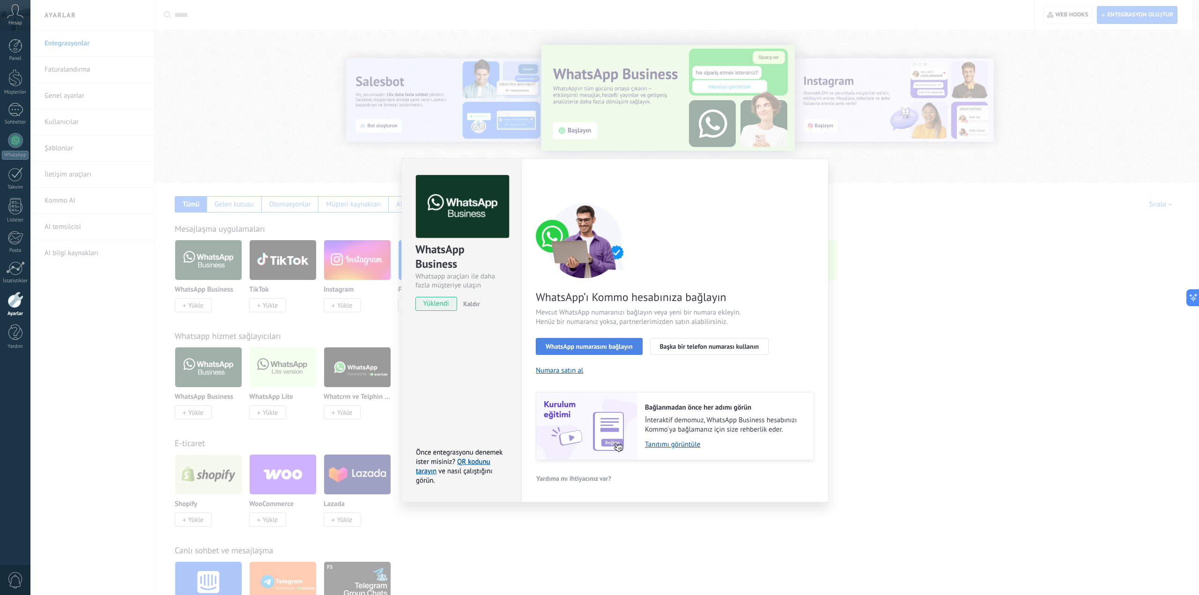
click at [605, 348] on span "WhatsApp numarasını bağlayın" at bounding box center [589, 346] width 87 height 7
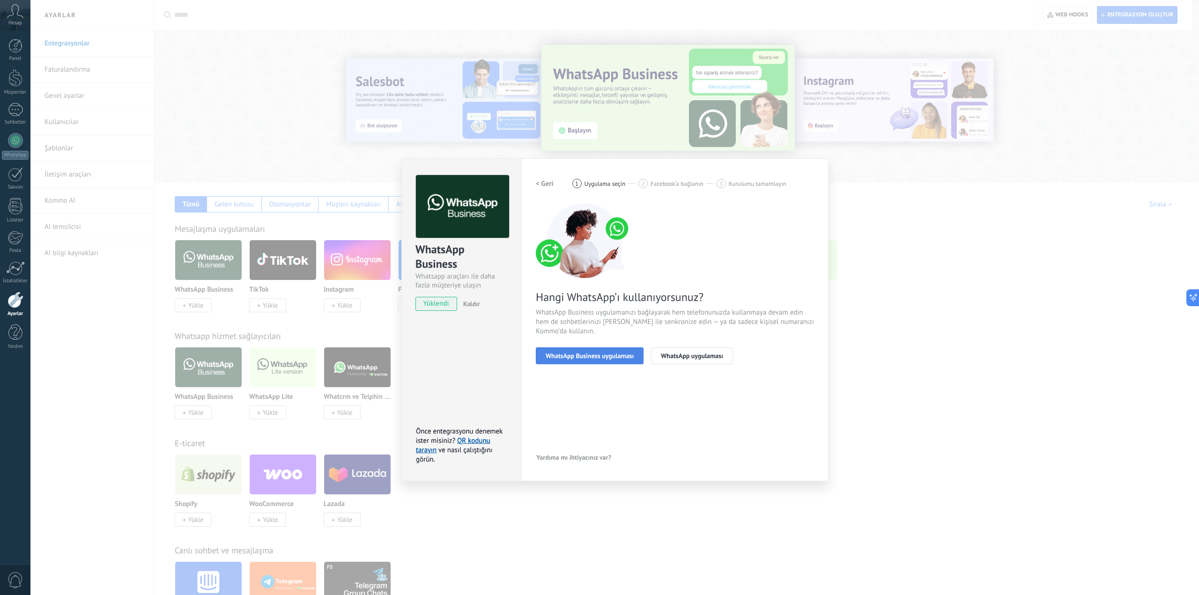
click at [616, 353] on span "WhatsApp Business uygulaması" at bounding box center [590, 356] width 88 height 7
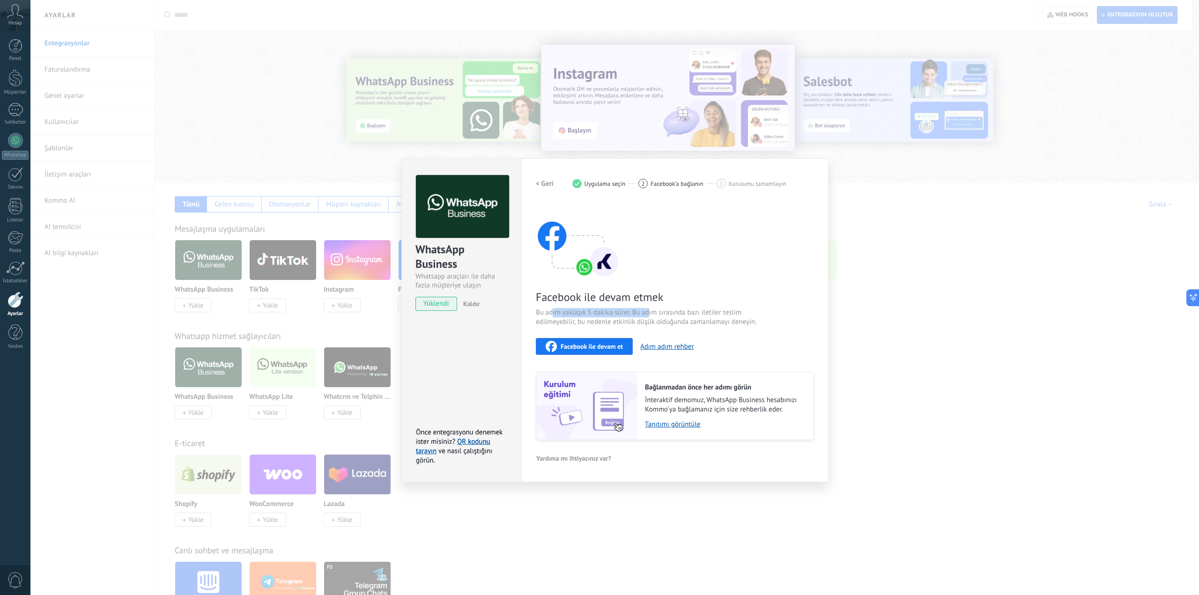
drag, startPoint x: 615, startPoint y: 312, endPoint x: 649, endPoint y: 313, distance: 33.8
click at [649, 313] on span "Bu adım yaklaşık 5 dakika sürer. Bu adım sırasında bazı iletiler teslim edilmey…" at bounding box center [647, 317] width 223 height 19
click at [646, 314] on span "Bu adım yaklaşık 5 dakika sürer. Bu adım sırasında bazı iletiler teslim edilmey…" at bounding box center [647, 317] width 223 height 19
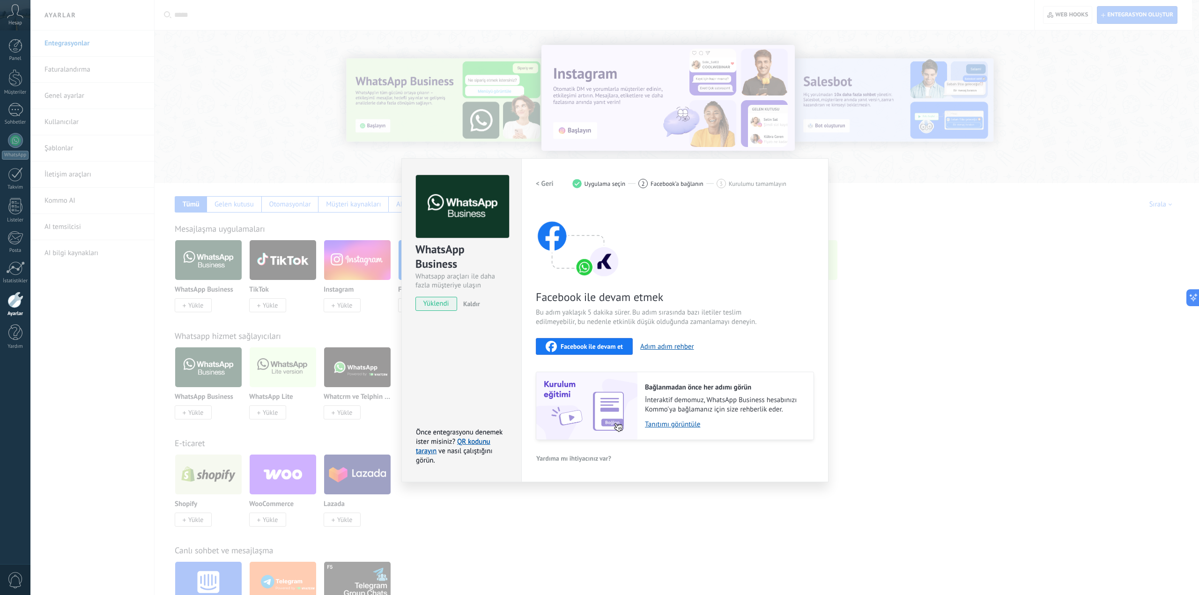
click at [640, 317] on span "Bu adım yaklaşık 5 dakika sürer. Bu adım sırasında bazı iletiler teslim edilmey…" at bounding box center [647, 317] width 223 height 19
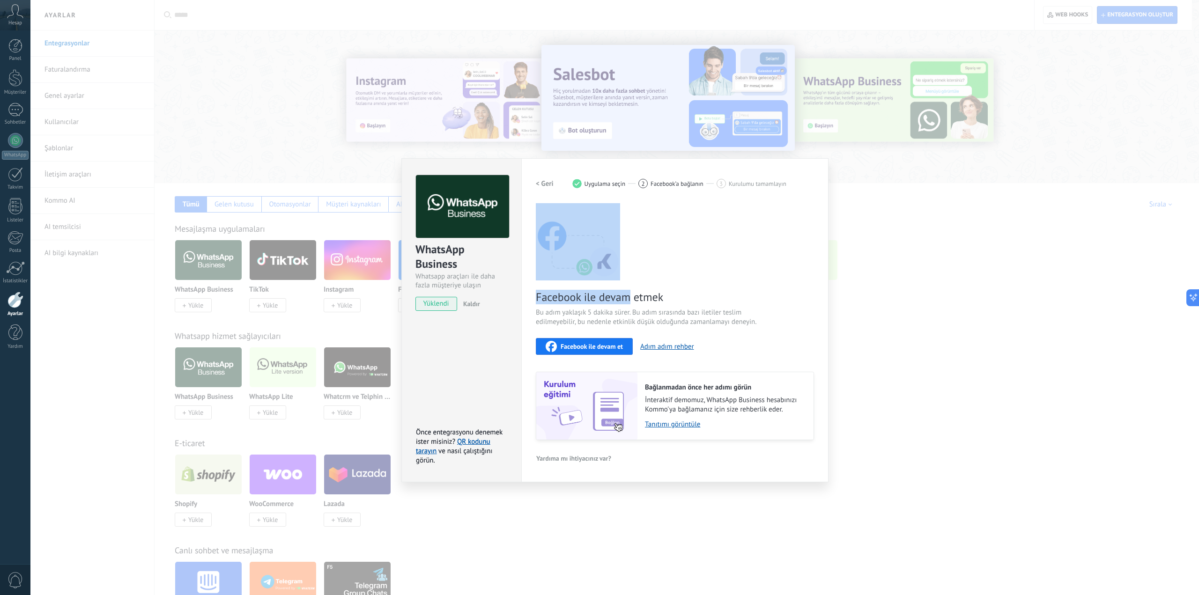
drag, startPoint x: 629, startPoint y: 281, endPoint x: 639, endPoint y: 303, distance: 23.7
click at [629, 284] on div "Facebook ile devam etmek Bu adım yaklaşık 5 dakika sürer. Bu adım sırasında baz…" at bounding box center [675, 321] width 278 height 237
click at [639, 306] on div "Facebook ile devam etmek Bu adım yaklaşık 5 dakika sürer. Bu adım sırasında baz…" at bounding box center [675, 321] width 278 height 237
drag, startPoint x: 641, startPoint y: 313, endPoint x: 566, endPoint y: 295, distance: 77.1
click at [640, 313] on span "Bu adım yaklaşık 5 dakika sürer. Bu adım sırasında bazı iletiler teslim edilmey…" at bounding box center [647, 317] width 223 height 19
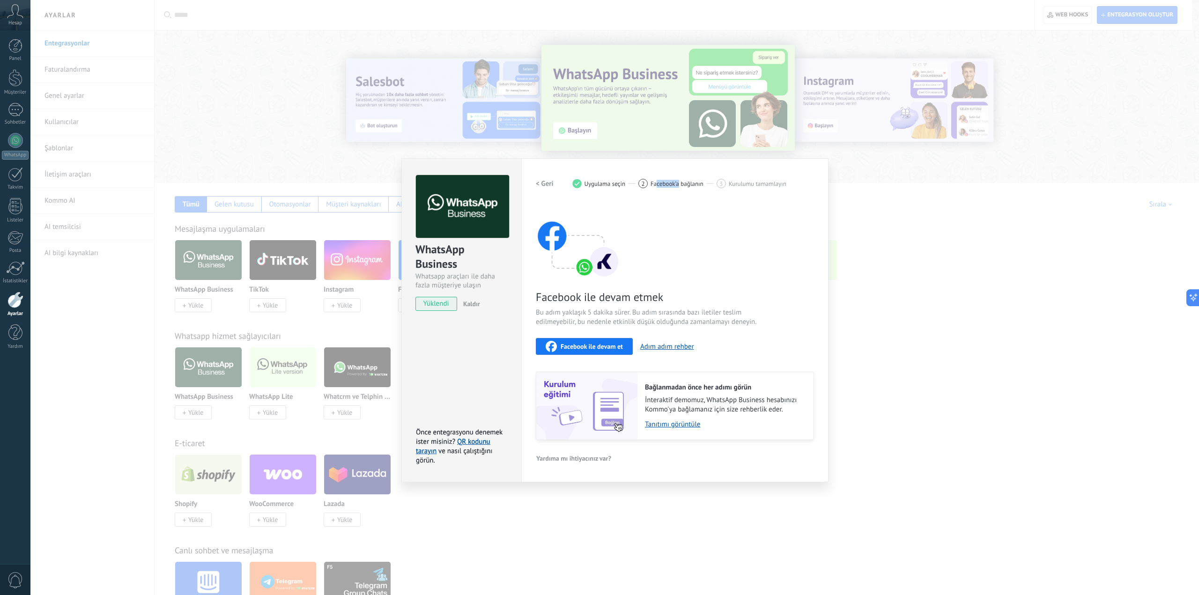
drag, startPoint x: 662, startPoint y: 178, endPoint x: 802, endPoint y: 176, distance: 140.1
click at [688, 179] on div "< Geri 1 Uygulama seçin 2 Facebook’a bağlanın 3 Kurulumu tamamlayın" at bounding box center [675, 183] width 278 height 17
click at [731, 182] on span "Kurulumu tamamlayın" at bounding box center [758, 183] width 58 height 7
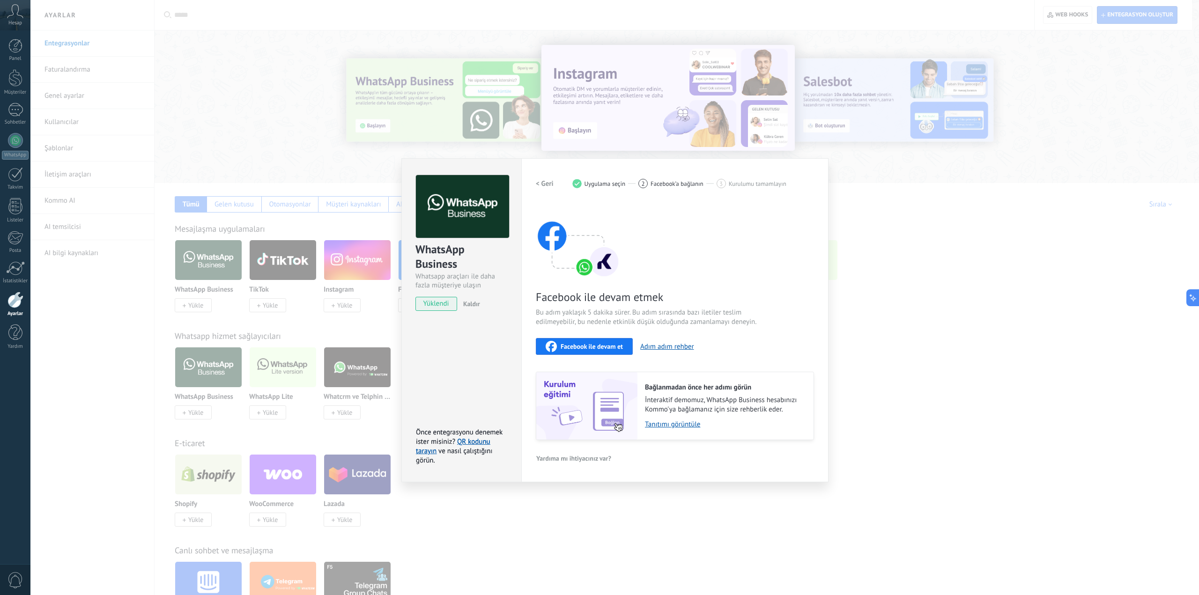
click at [872, 198] on div "WhatsApp Business Whatsapp araçları ile daha fazla müşteriye ulaşın yüklendi Ka…" at bounding box center [614, 297] width 1169 height 595
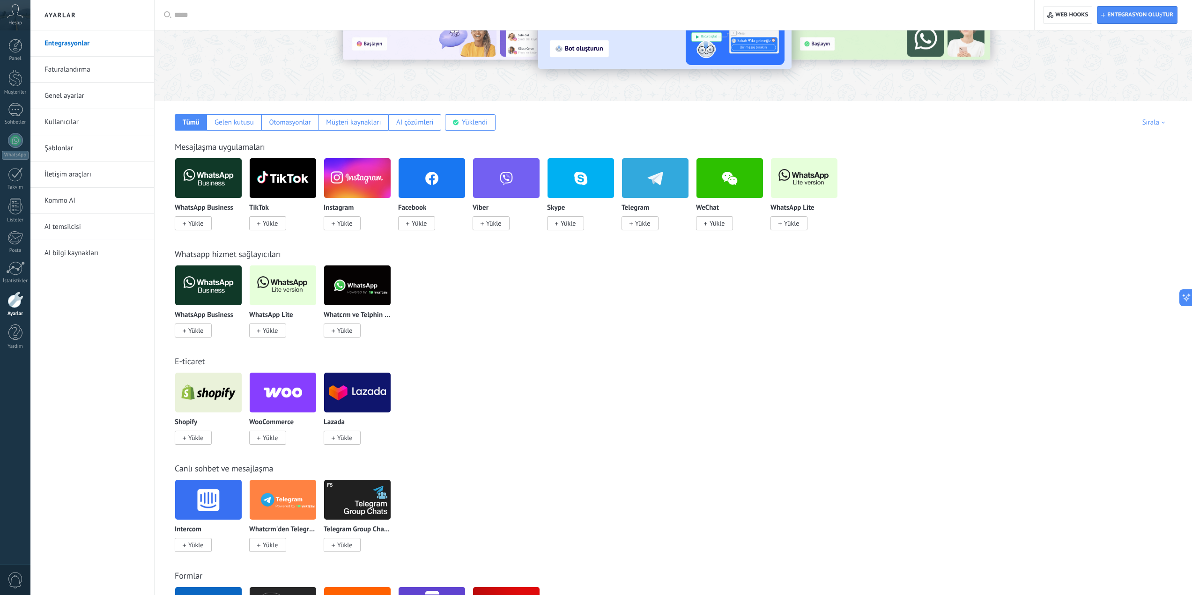
scroll to position [156, 0]
